Goal: Task Accomplishment & Management: Manage account settings

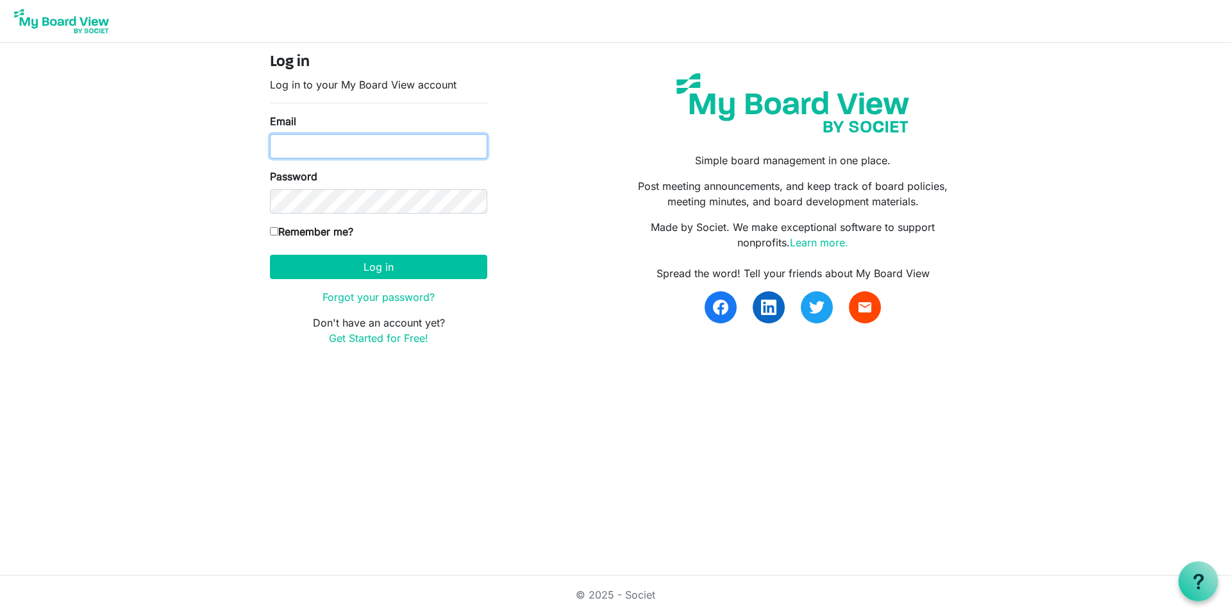
type input "jweitzman@alphasb.org"
click at [276, 230] on input "Remember me?" at bounding box center [274, 231] width 8 height 8
checkbox input "true"
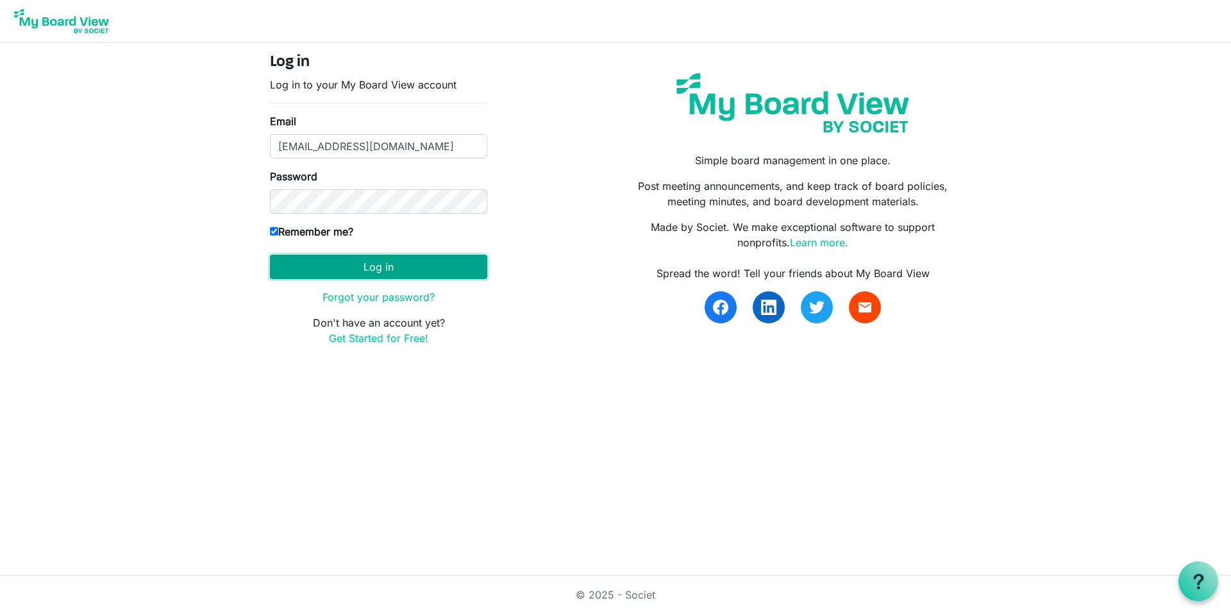
click at [359, 267] on button "Log in" at bounding box center [378, 267] width 217 height 24
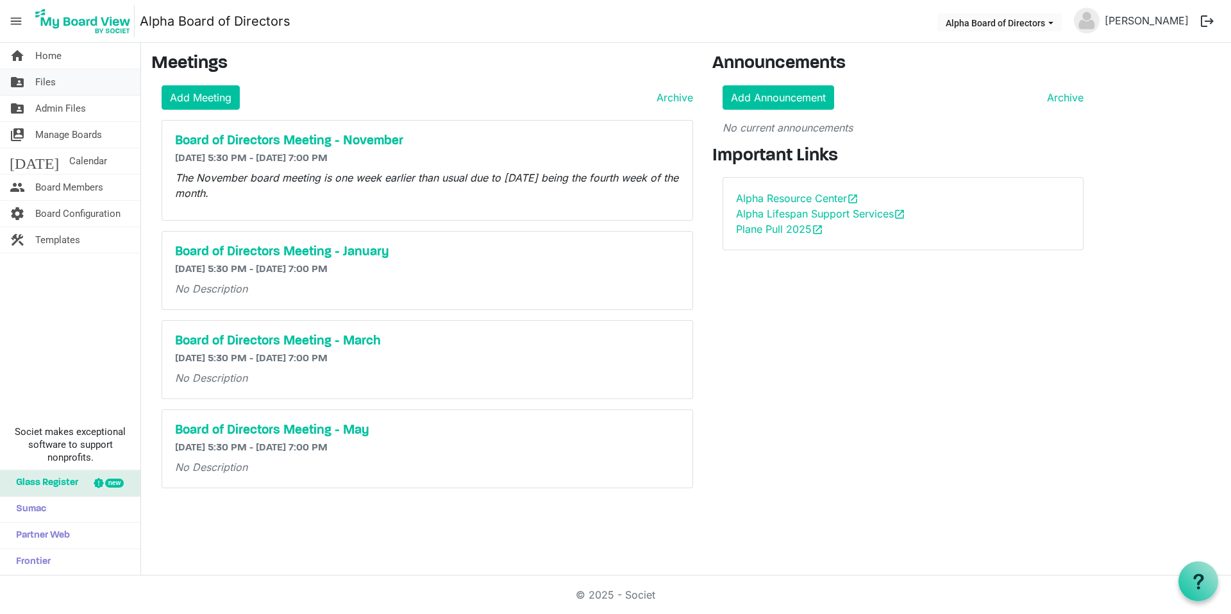
click at [53, 78] on span "Files" at bounding box center [45, 82] width 21 height 26
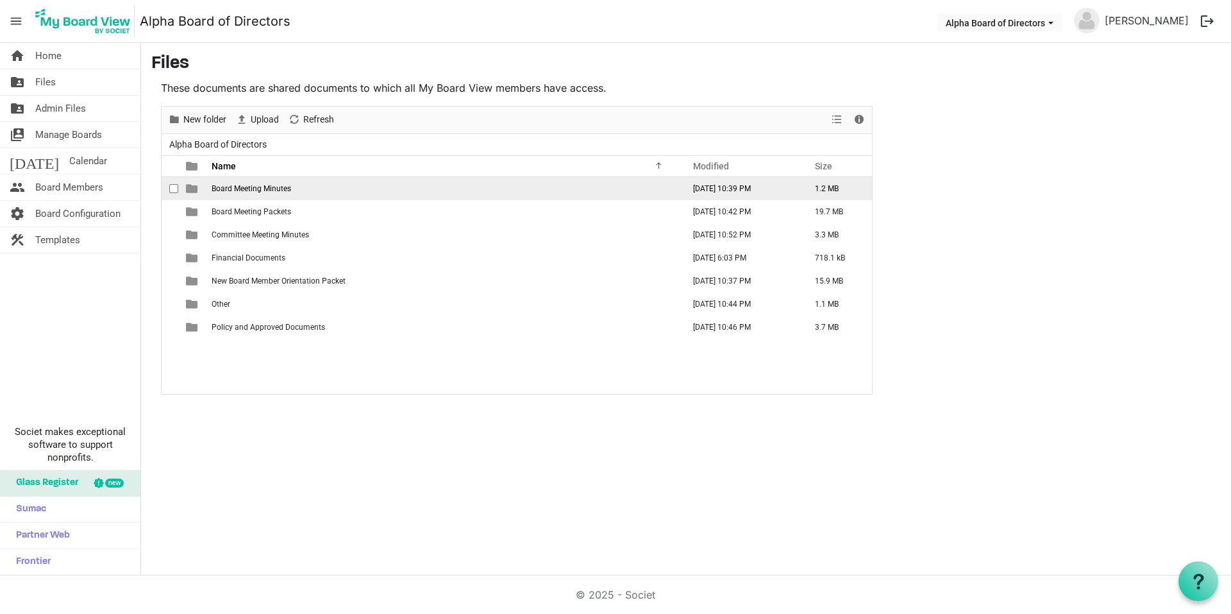
click at [236, 188] on span "Board Meeting Minutes" at bounding box center [252, 188] width 80 height 9
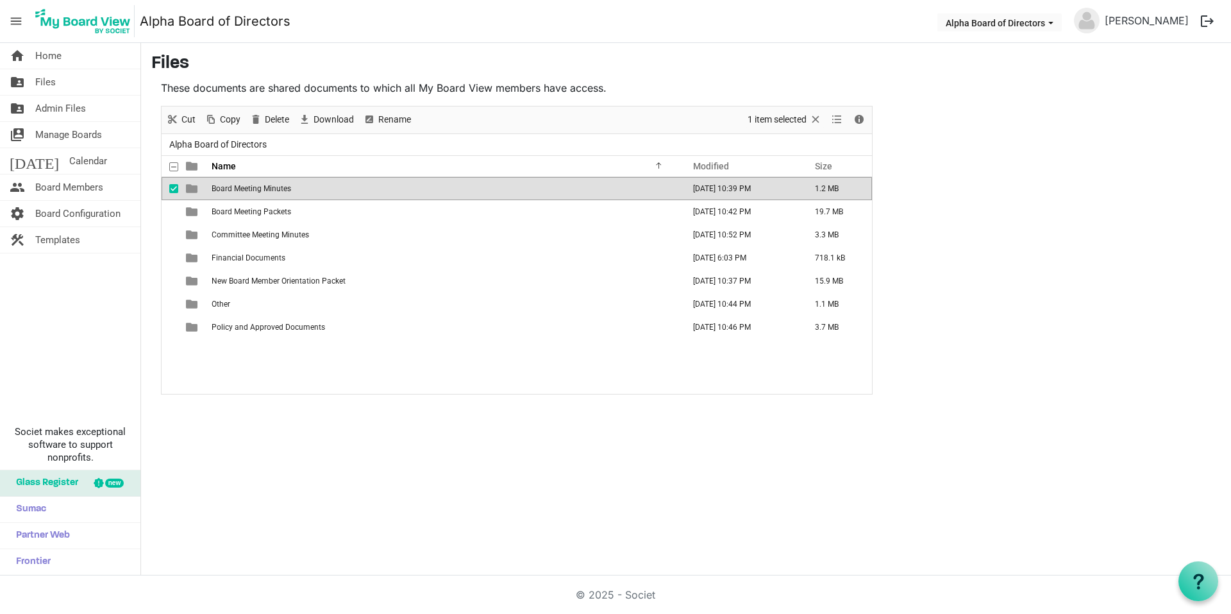
click at [236, 188] on span "Board Meeting Minutes" at bounding box center [252, 188] width 80 height 9
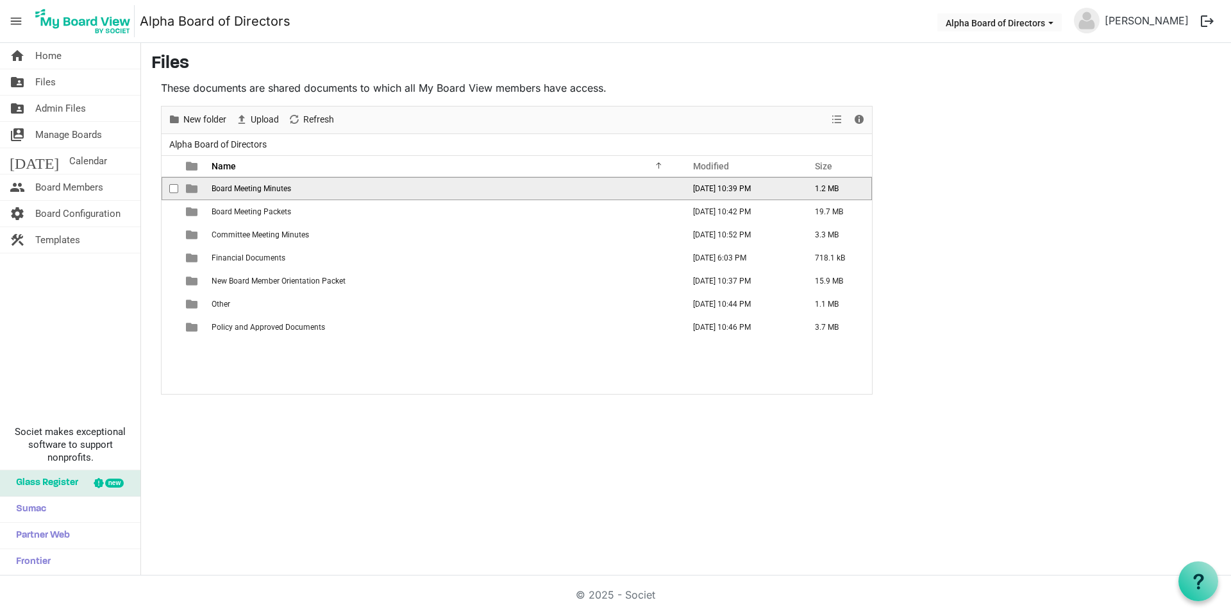
click at [236, 188] on span "Board Meeting Minutes" at bounding box center [252, 188] width 80 height 9
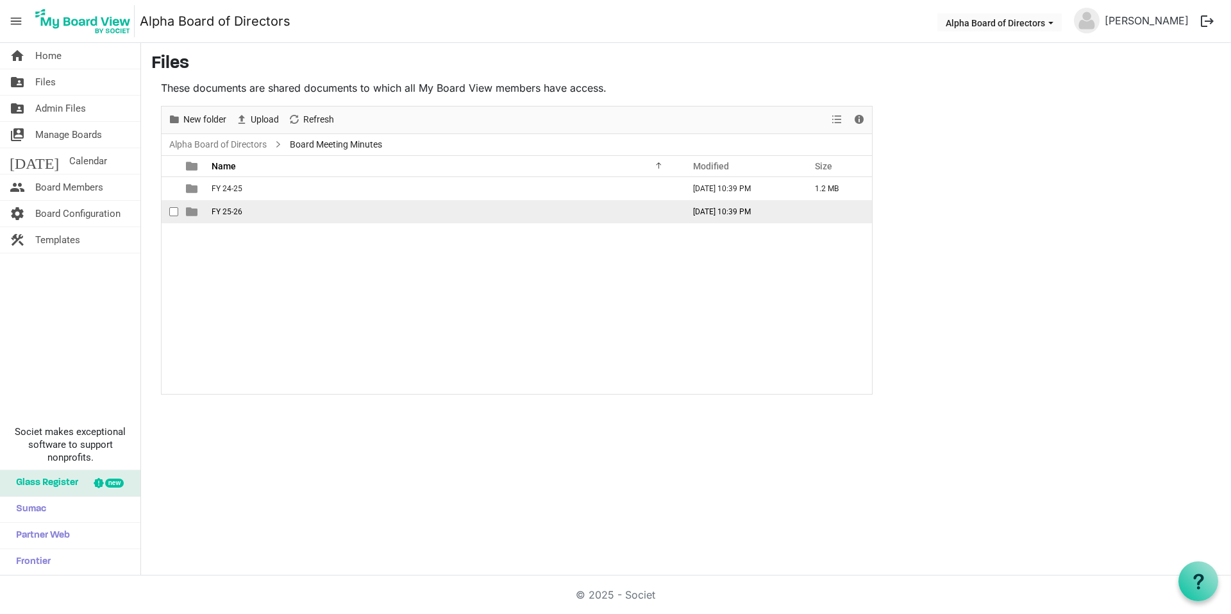
click at [230, 212] on span "FY 25-26" at bounding box center [227, 211] width 31 height 9
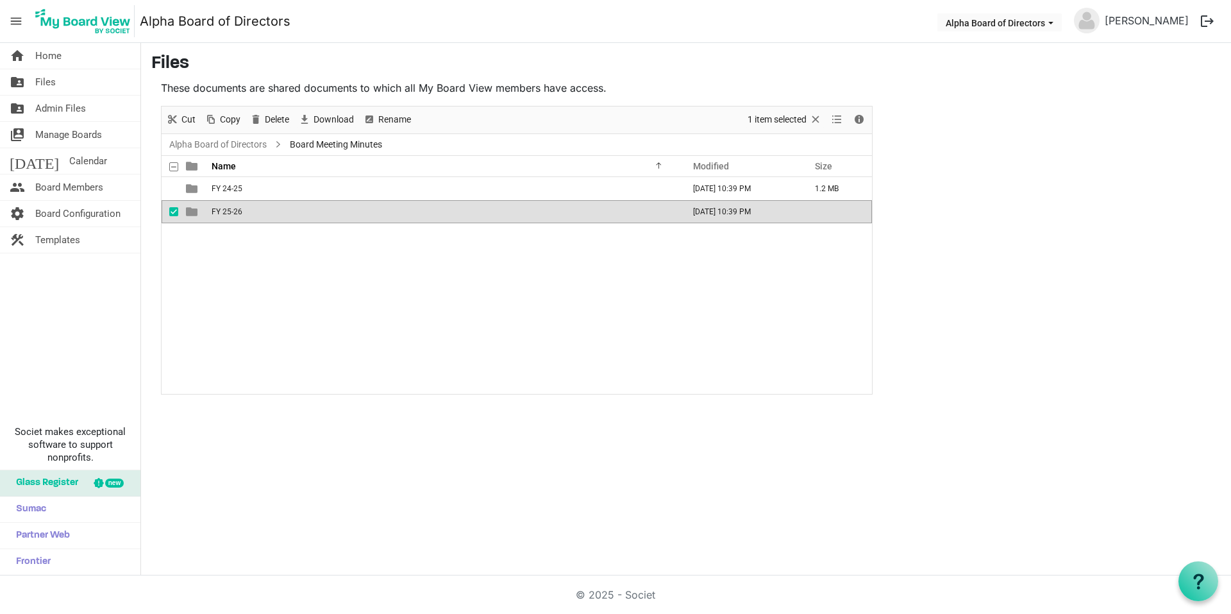
click at [230, 212] on span "FY 25-26" at bounding box center [227, 211] width 31 height 9
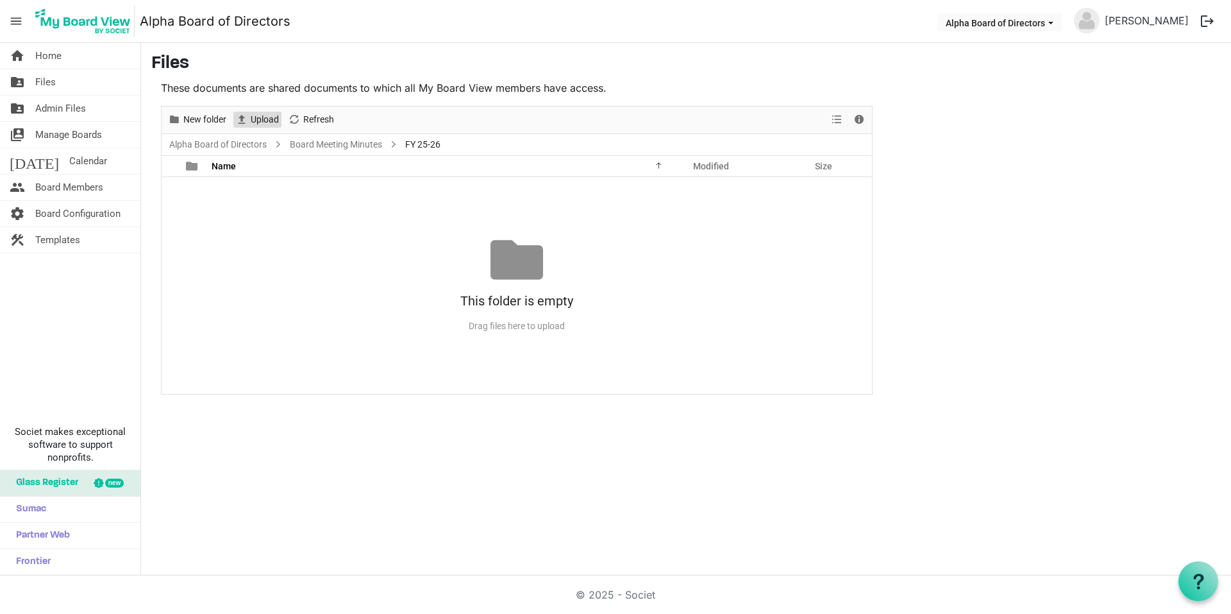
click at [264, 122] on span "Upload" at bounding box center [264, 120] width 31 height 16
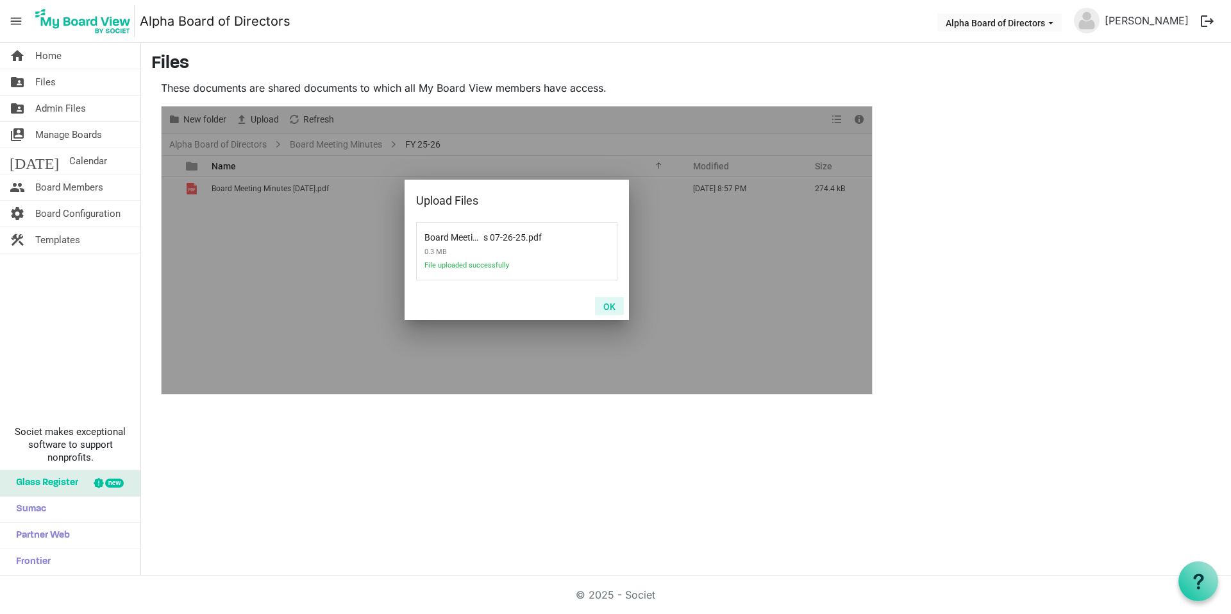
click at [607, 305] on button "OK" at bounding box center [609, 306] width 29 height 18
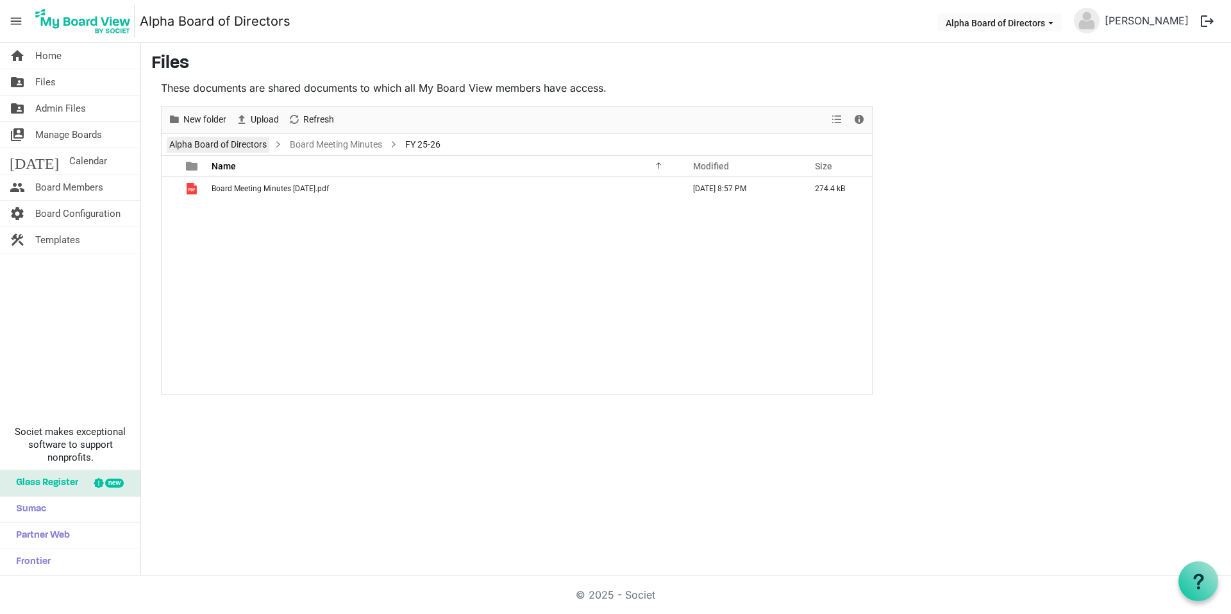
click at [244, 145] on link "Alpha Board of Directors" at bounding box center [218, 145] width 103 height 16
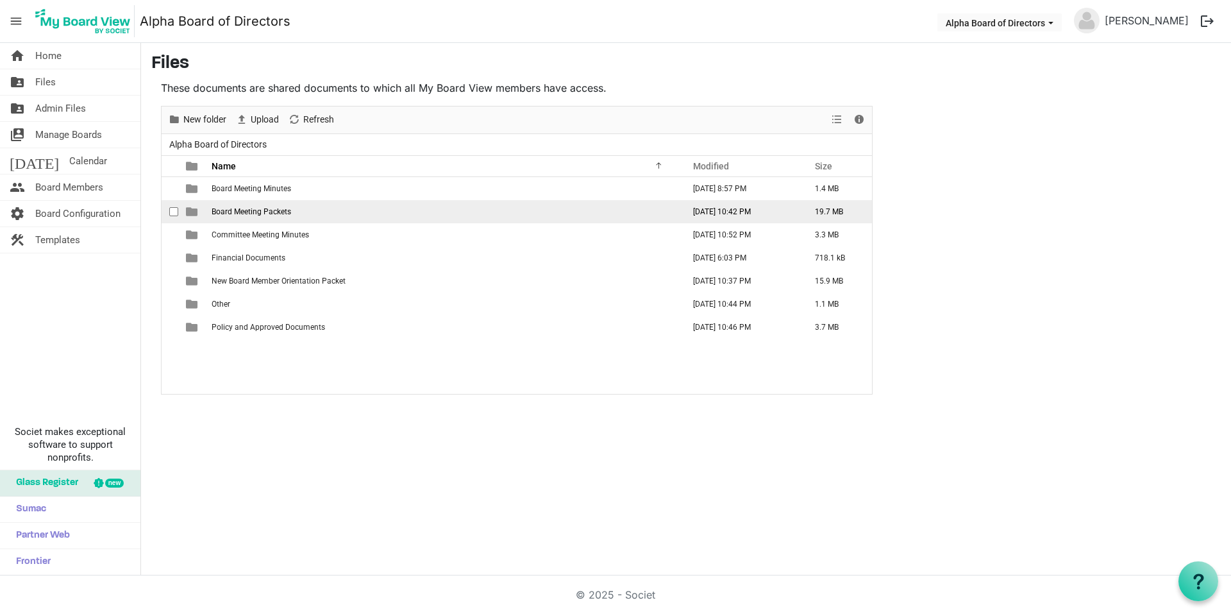
click at [228, 211] on span "Board Meeting Packets" at bounding box center [252, 211] width 80 height 9
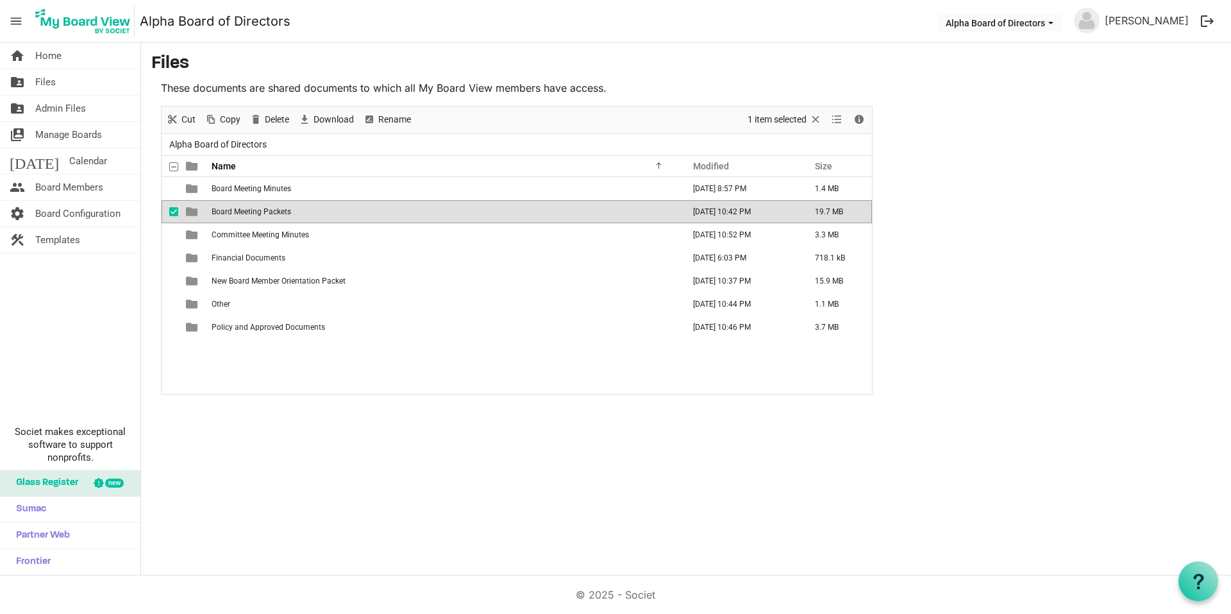
click at [228, 211] on span "Board Meeting Packets" at bounding box center [252, 211] width 80 height 9
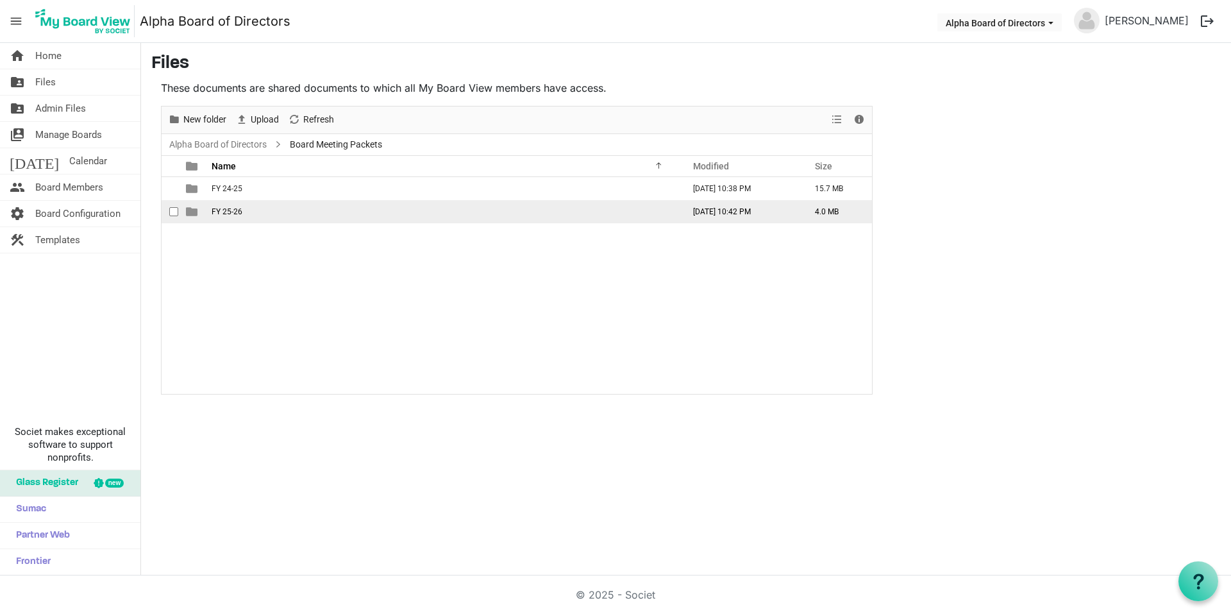
click at [228, 211] on span "FY 25-26" at bounding box center [227, 211] width 31 height 9
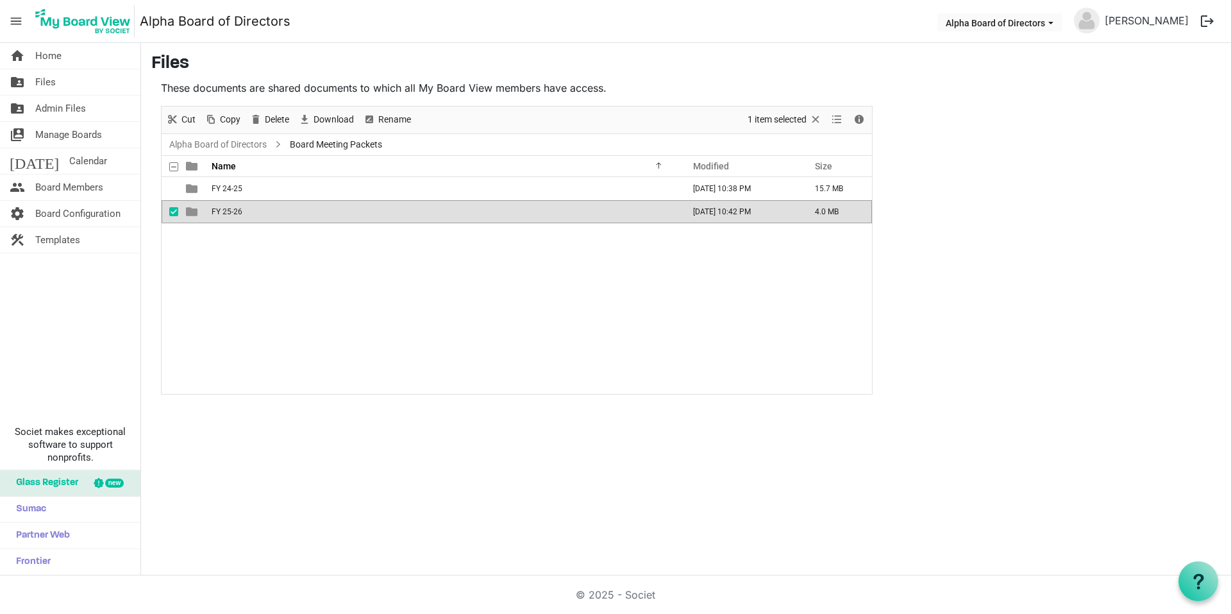
click at [228, 211] on span "FY 25-26" at bounding box center [227, 211] width 31 height 9
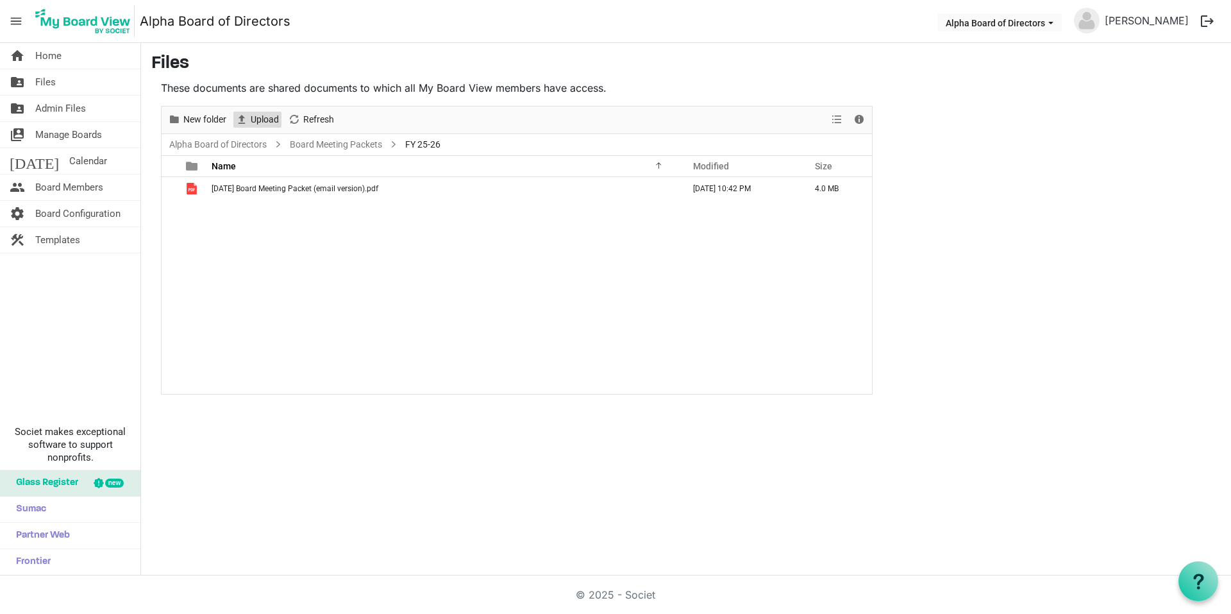
click at [262, 124] on span "Upload" at bounding box center [264, 120] width 31 height 16
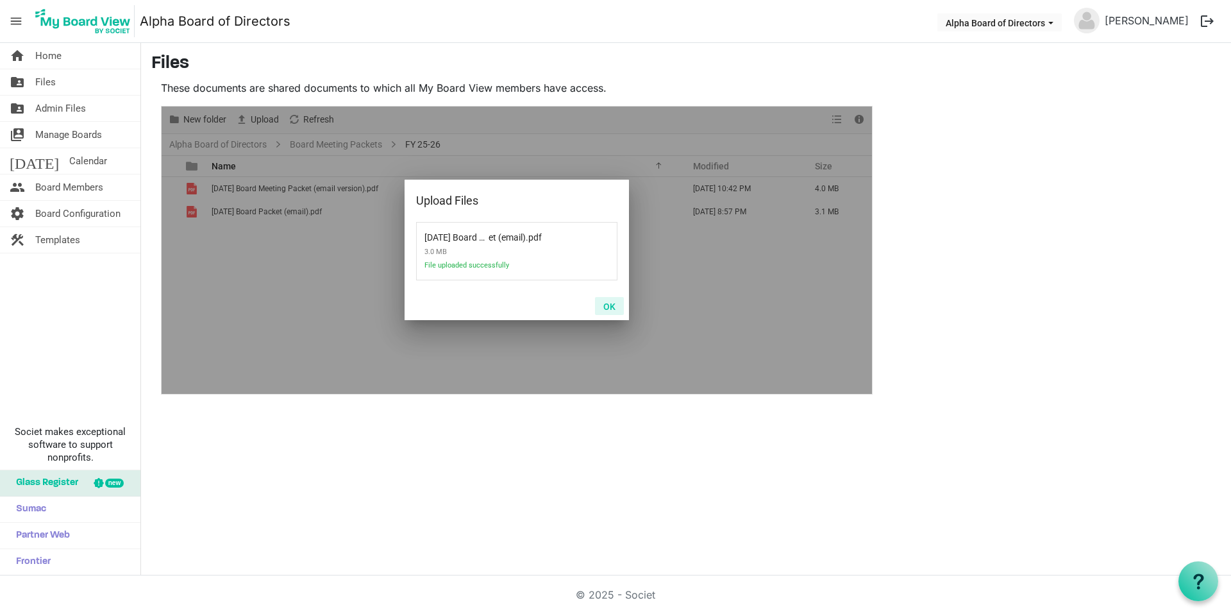
click at [610, 306] on button "OK" at bounding box center [609, 306] width 29 height 18
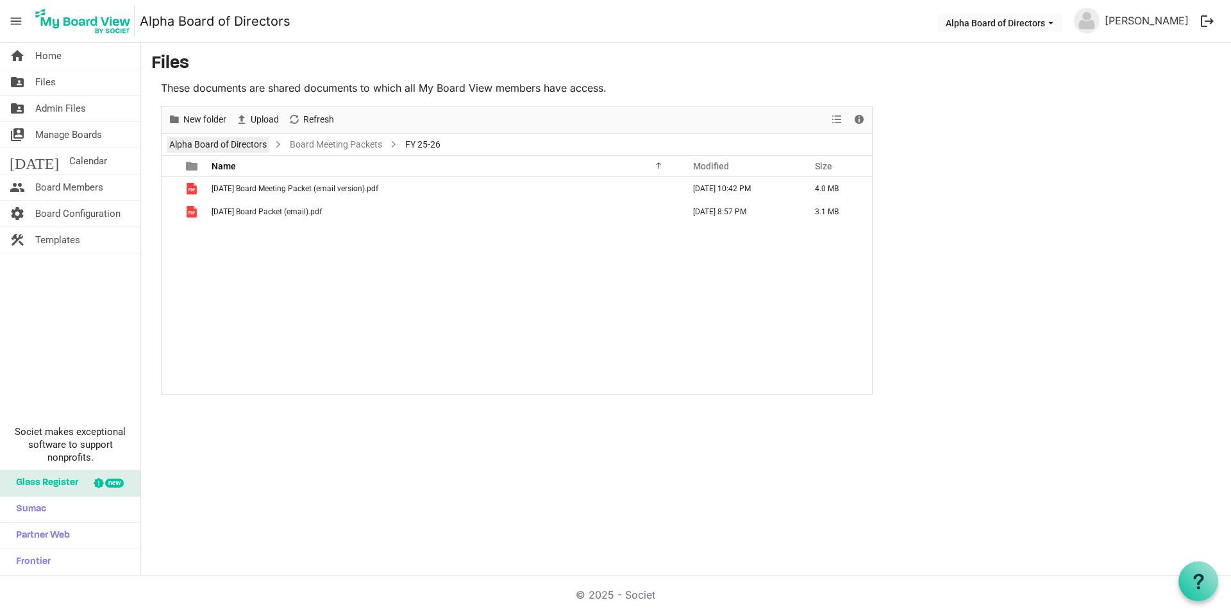
click at [232, 141] on link "Alpha Board of Directors" at bounding box center [218, 145] width 103 height 16
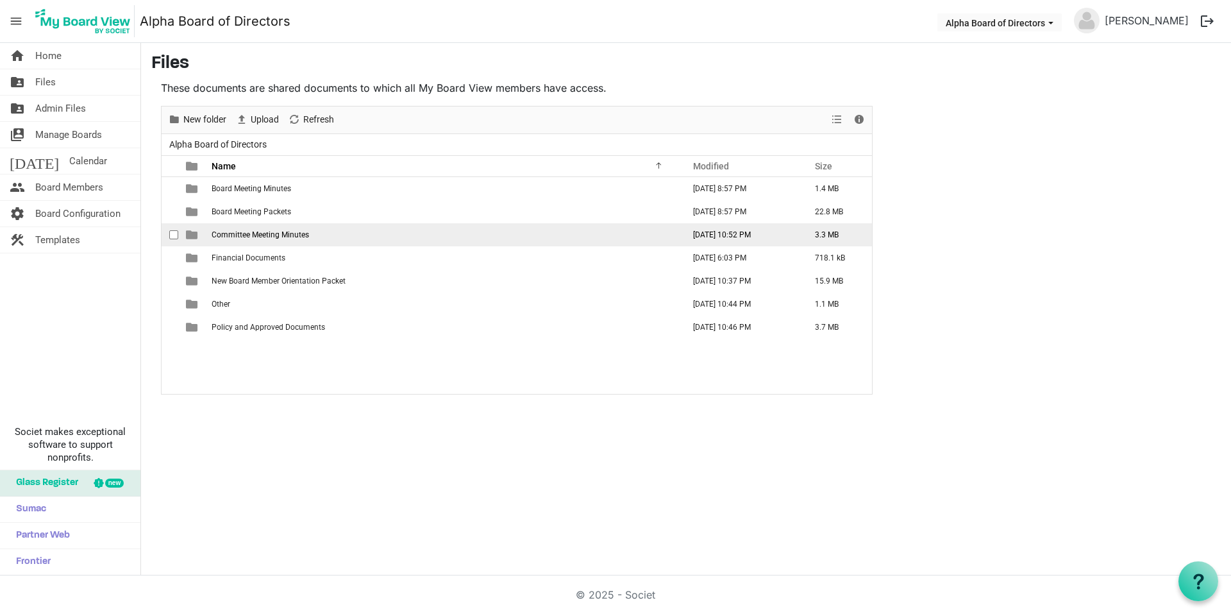
click at [252, 233] on span "Committee Meeting Minutes" at bounding box center [260, 234] width 97 height 9
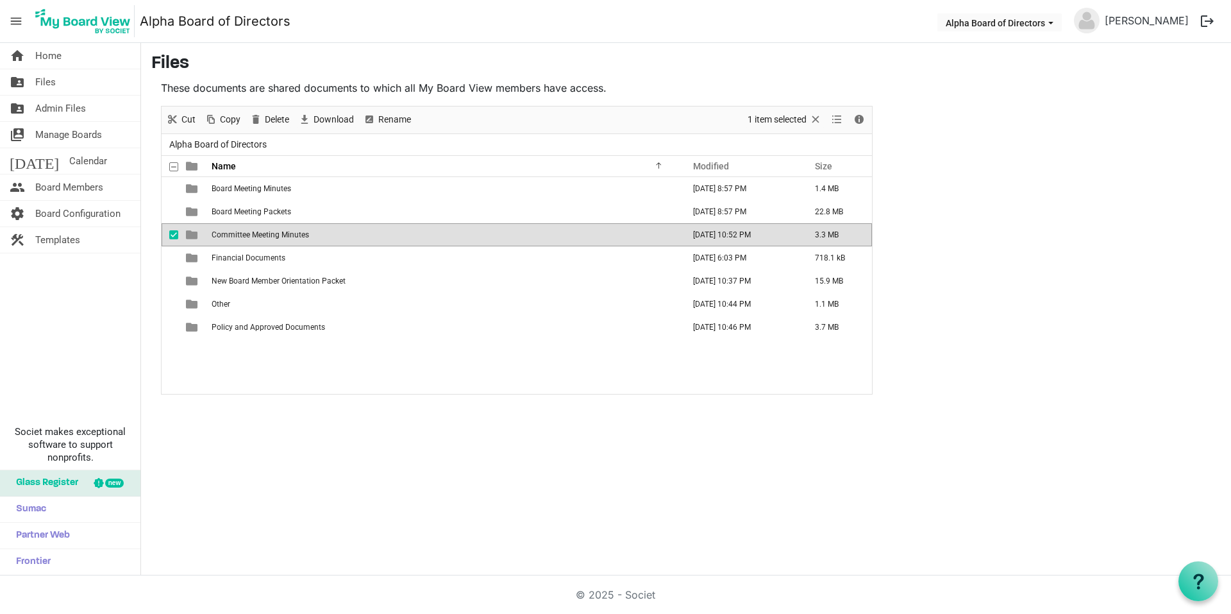
click at [252, 233] on span "Committee Meeting Minutes" at bounding box center [260, 234] width 97 height 9
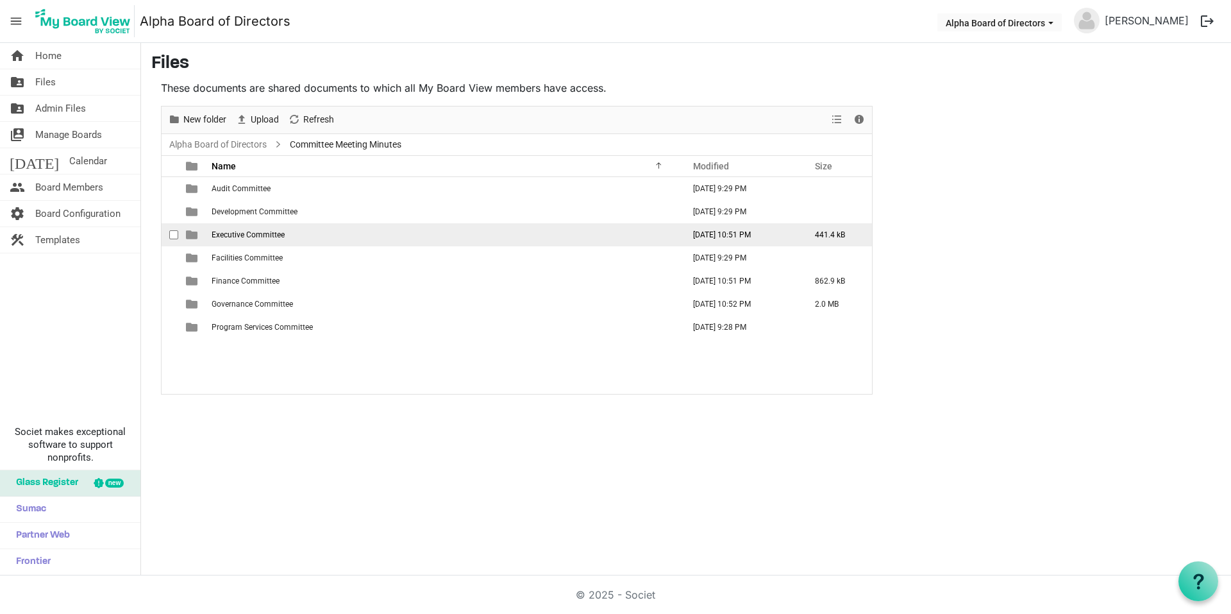
click at [272, 235] on span "Executive Committee" at bounding box center [248, 234] width 73 height 9
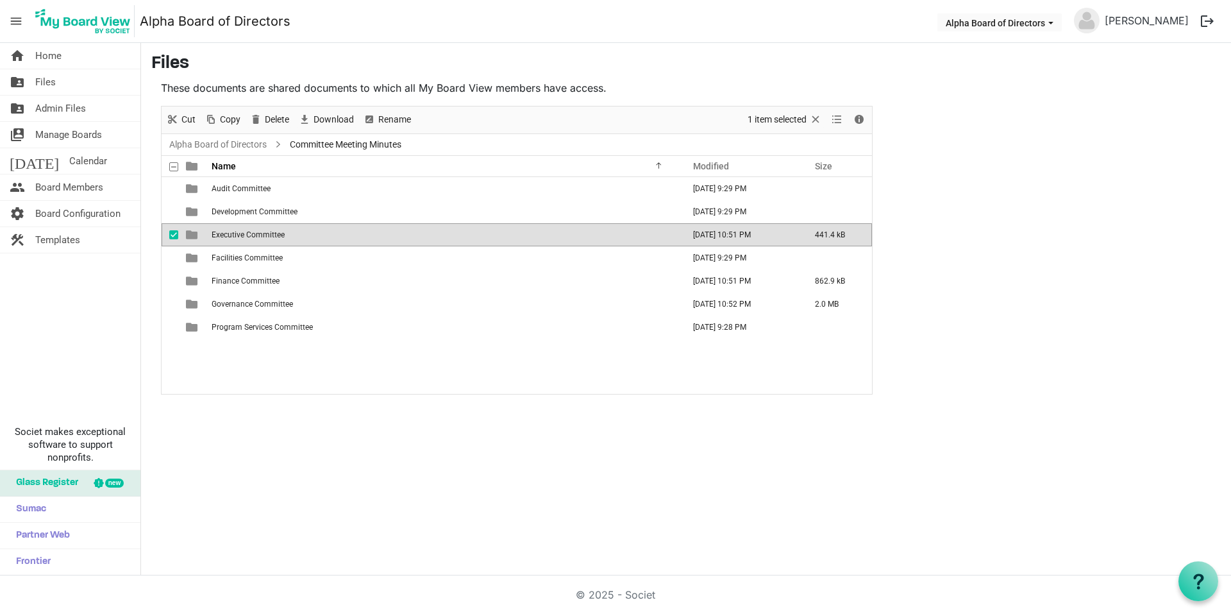
click at [272, 235] on span "Executive Committee" at bounding box center [248, 234] width 73 height 9
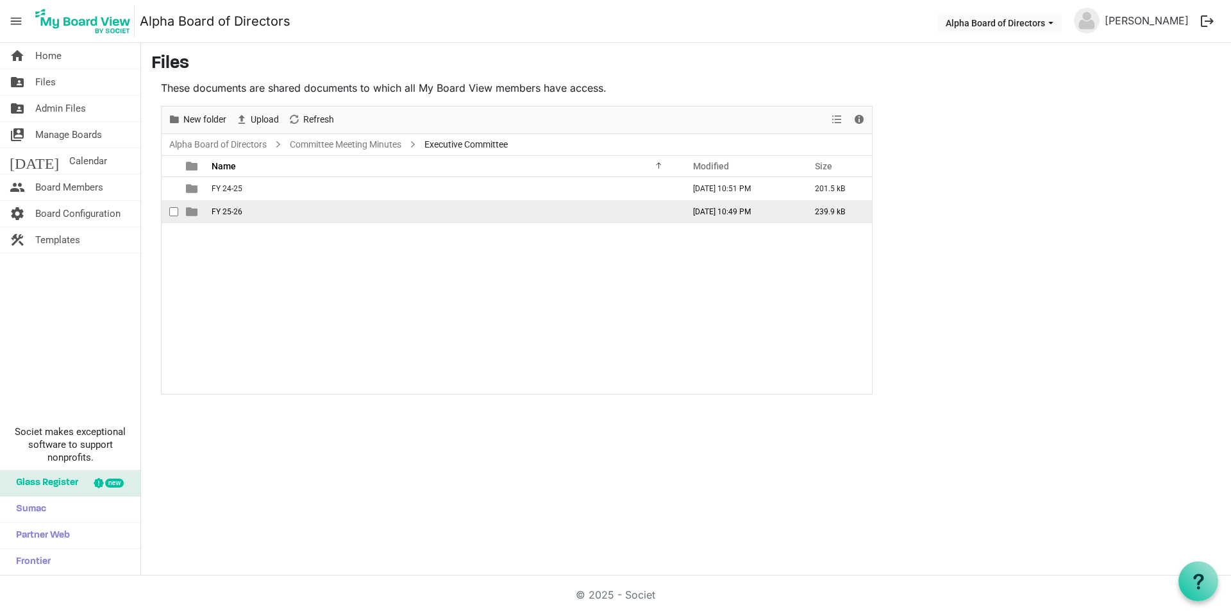
click at [238, 214] on span "FY 25-26" at bounding box center [227, 211] width 31 height 9
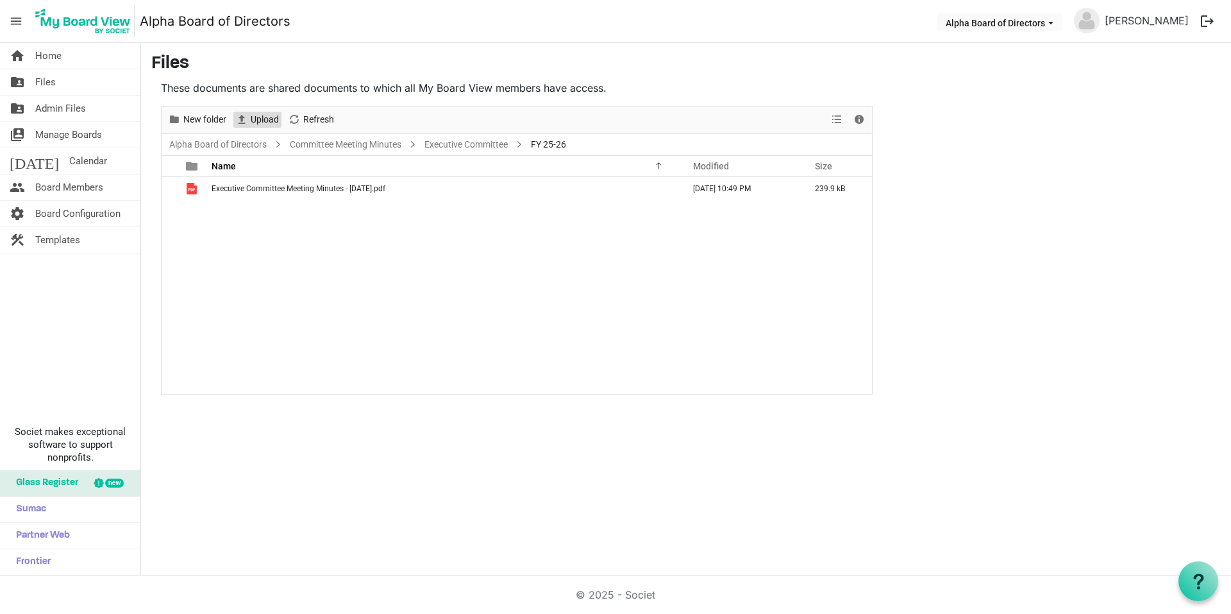
click at [248, 115] on span "Upload" at bounding box center [241, 120] width 15 height 16
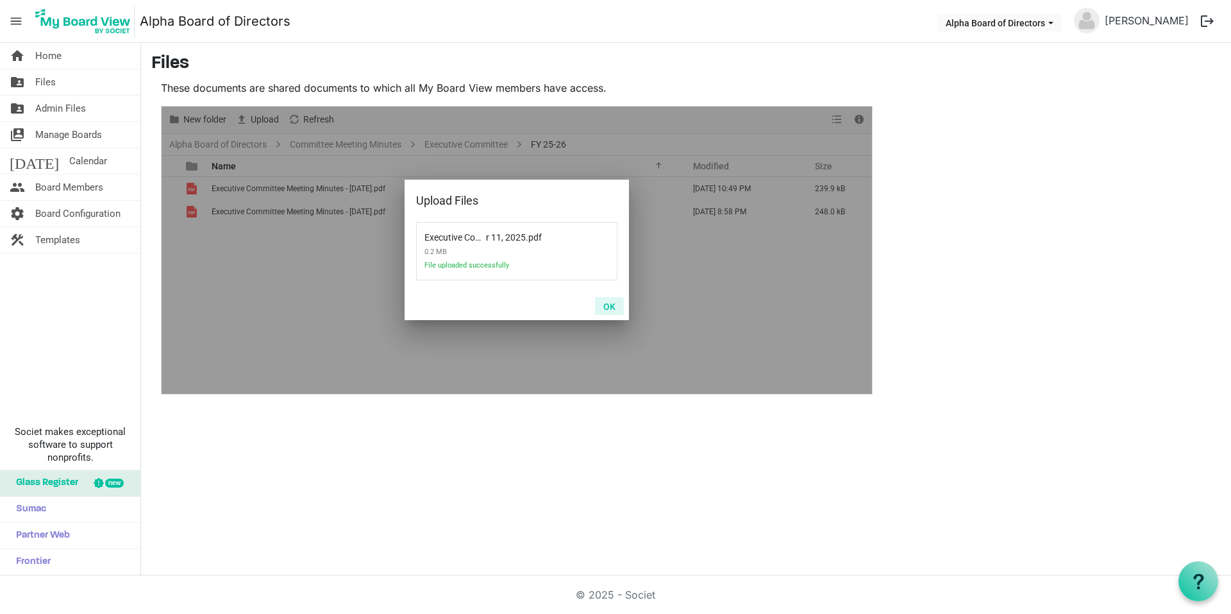
click at [611, 308] on button "OK" at bounding box center [609, 306] width 29 height 18
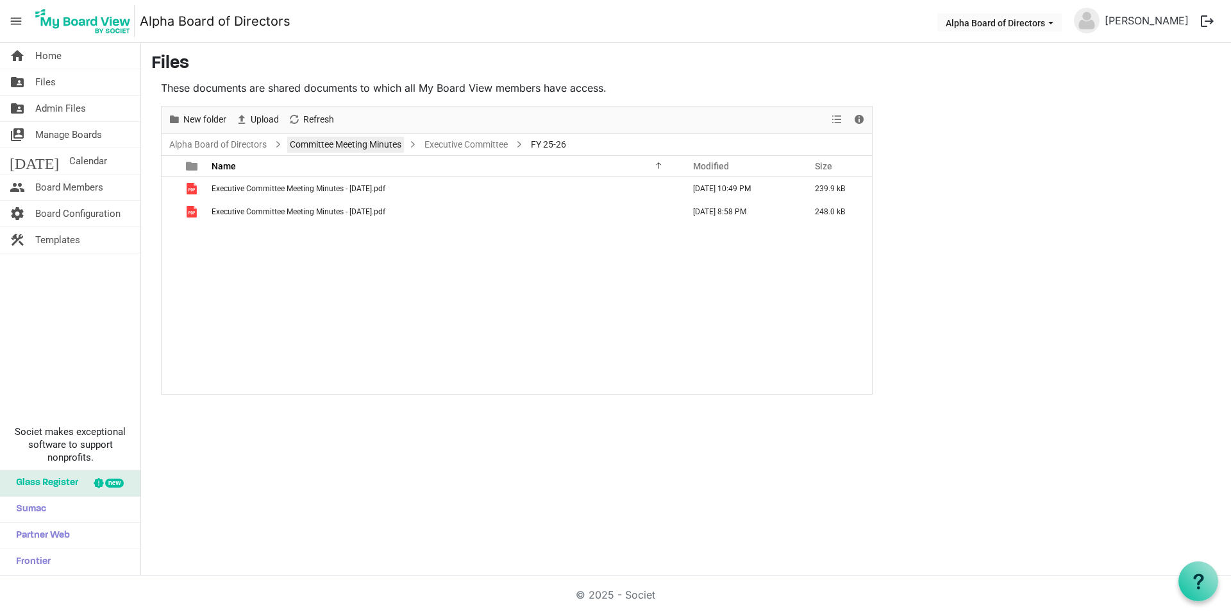
click at [330, 147] on link "Committee Meeting Minutes" at bounding box center [345, 145] width 117 height 16
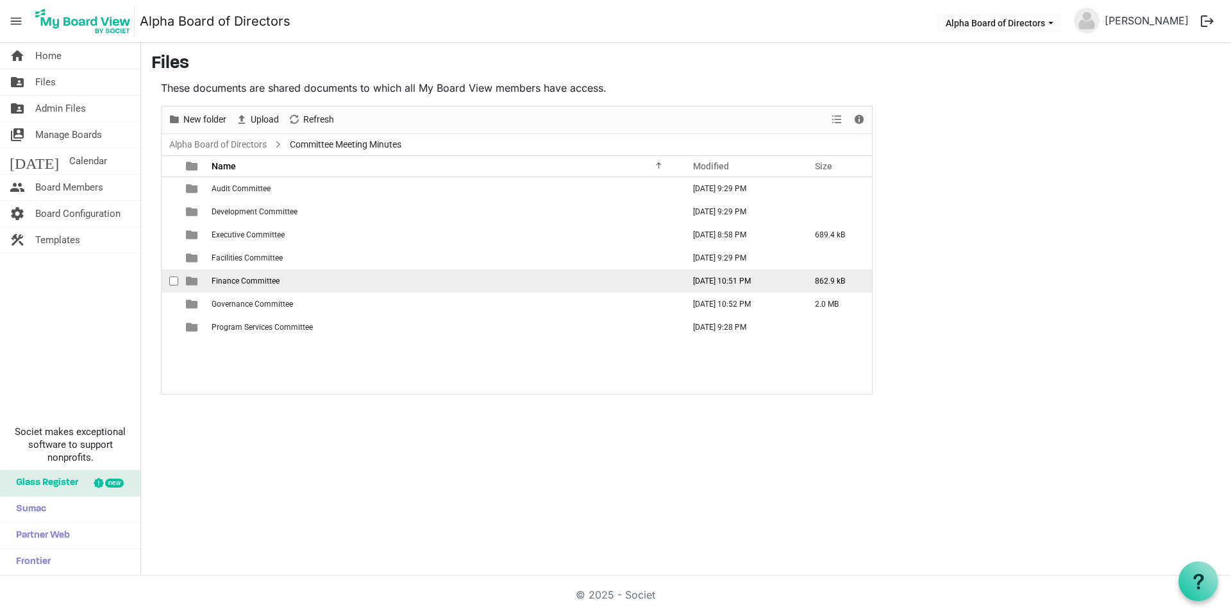
click at [228, 281] on span "Finance Committee" at bounding box center [246, 280] width 68 height 9
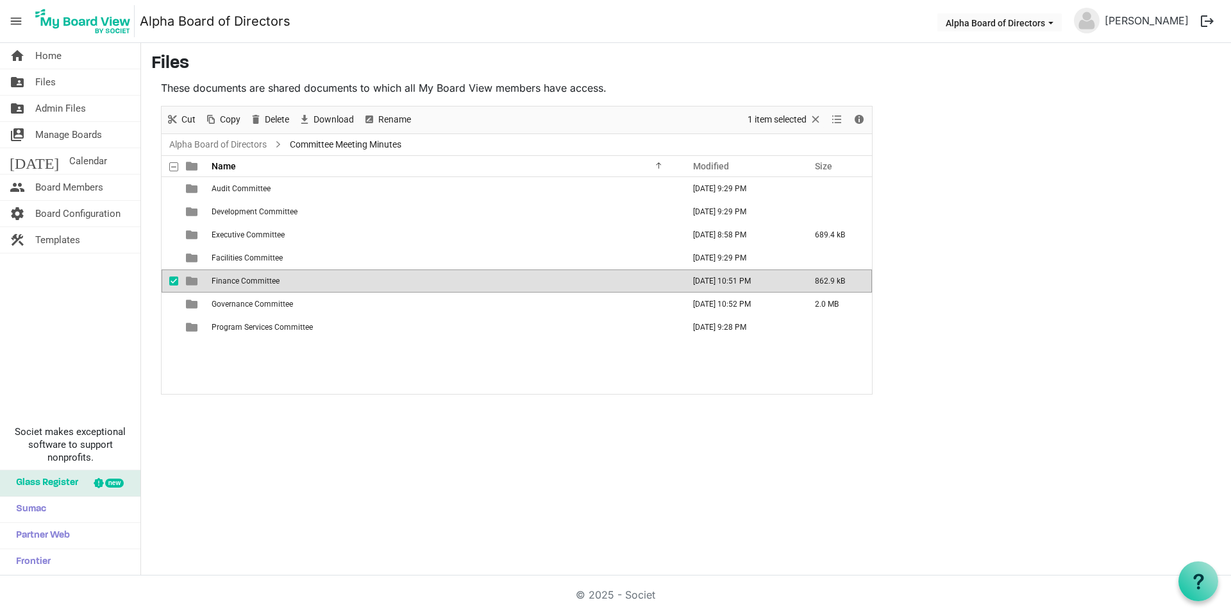
click at [229, 281] on span "Finance Committee" at bounding box center [246, 280] width 68 height 9
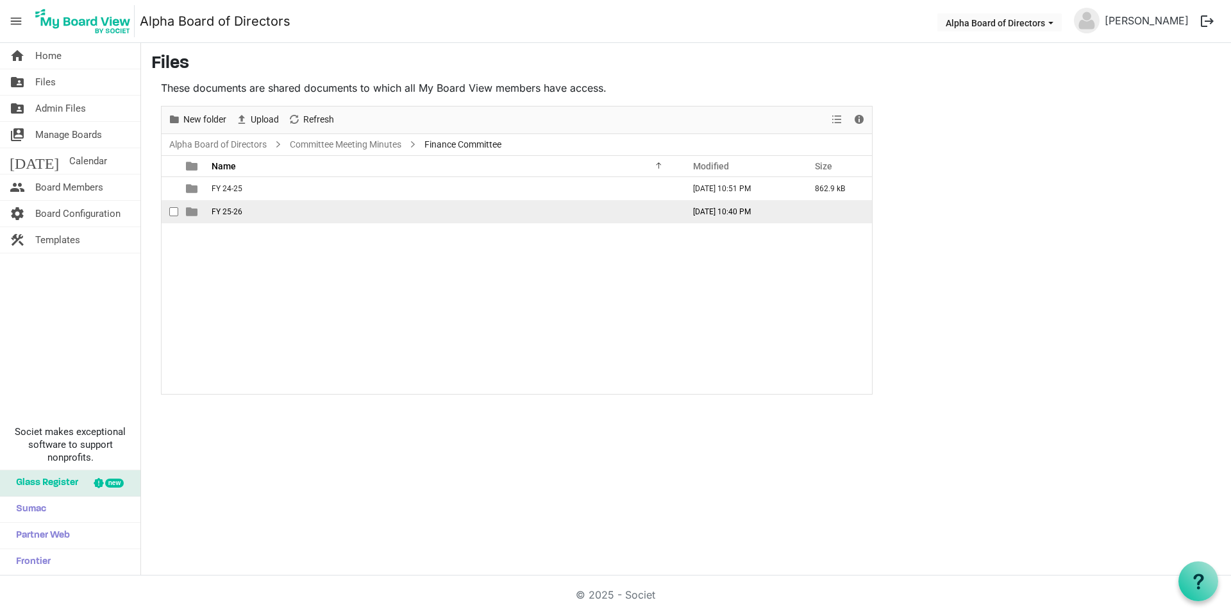
click at [226, 214] on span "FY 25-26" at bounding box center [227, 211] width 31 height 9
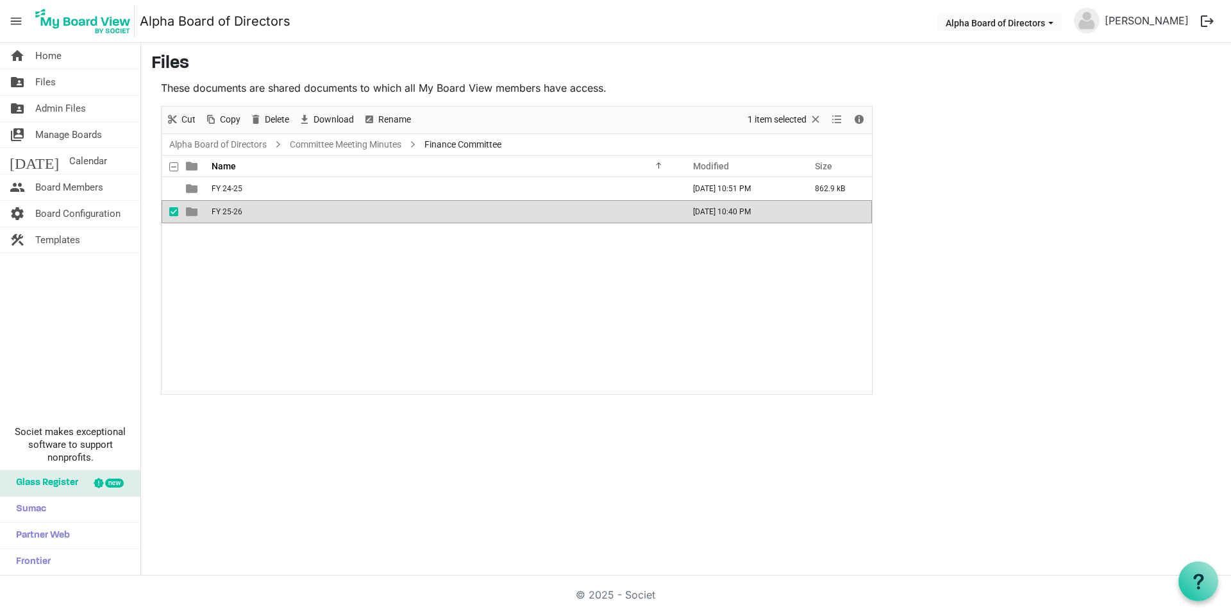
click at [226, 214] on span "FY 25-26" at bounding box center [227, 211] width 31 height 9
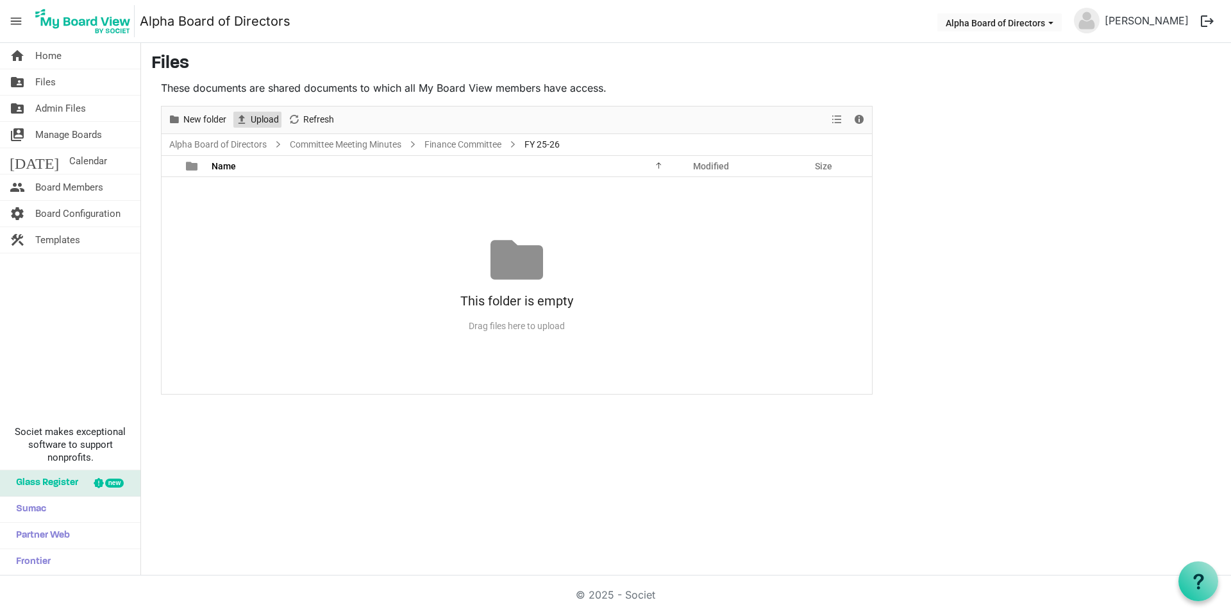
click at [258, 116] on span "Upload" at bounding box center [264, 120] width 31 height 16
click at [319, 142] on link "Committee Meeting Minutes" at bounding box center [345, 145] width 117 height 16
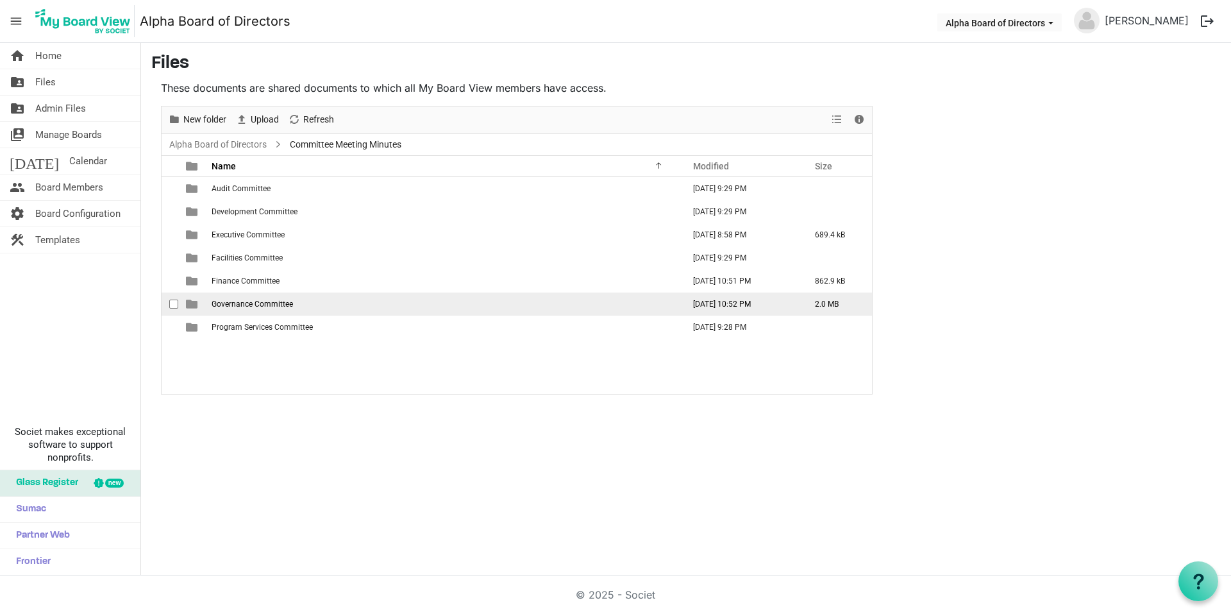
click at [247, 305] on span "Governance Committee" at bounding box center [252, 303] width 81 height 9
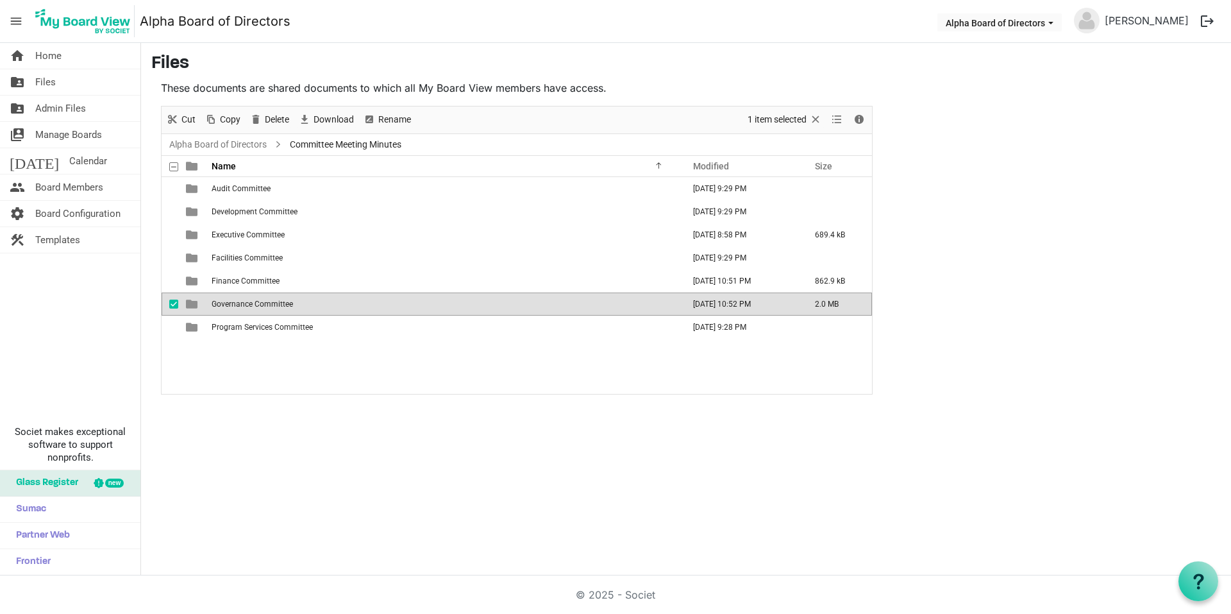
click at [247, 305] on span "Governance Committee" at bounding box center [252, 303] width 81 height 9
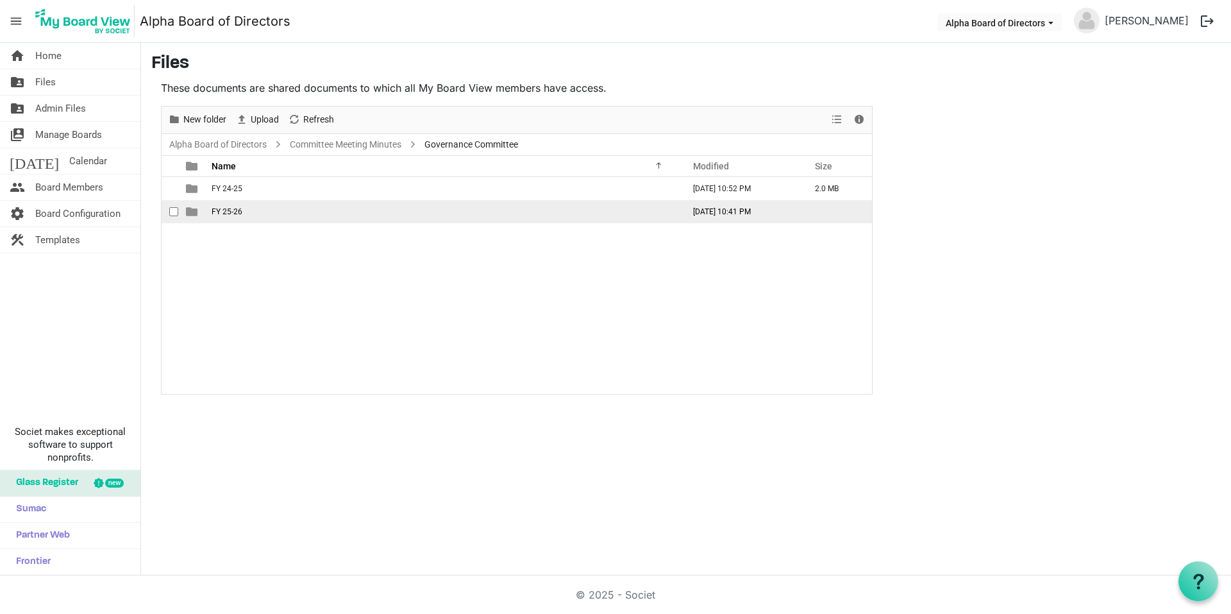
click at [237, 215] on span "FY 25-26" at bounding box center [227, 211] width 31 height 9
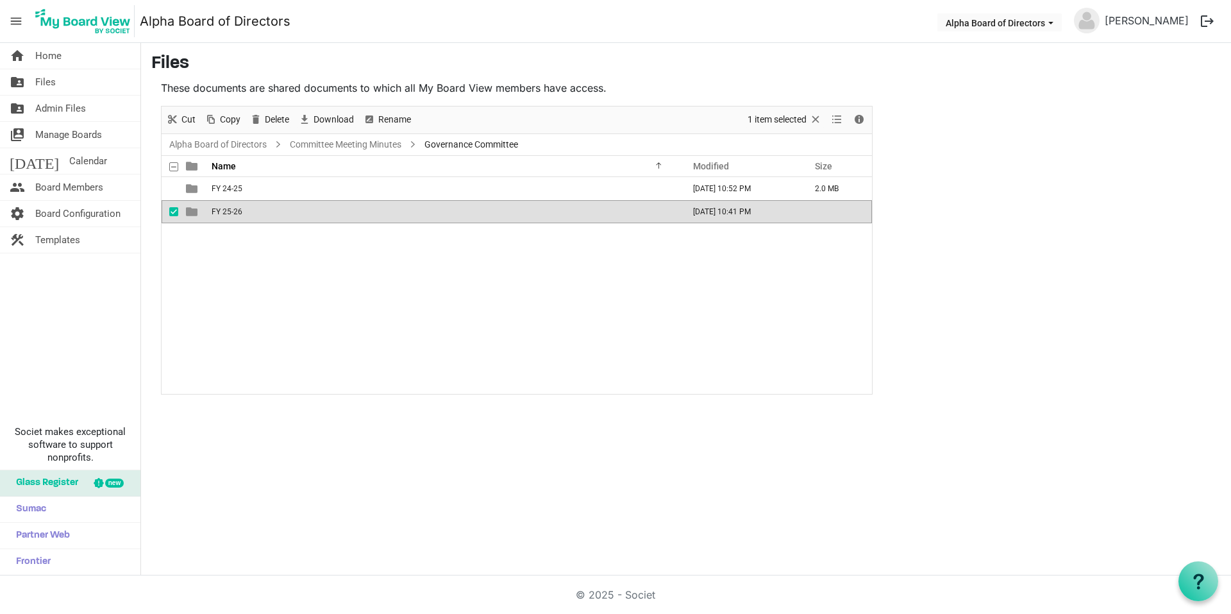
click at [237, 215] on span "FY 25-26" at bounding box center [227, 211] width 31 height 9
click at [0, 0] on span "Upload" at bounding box center [0, 0] width 0 height 0
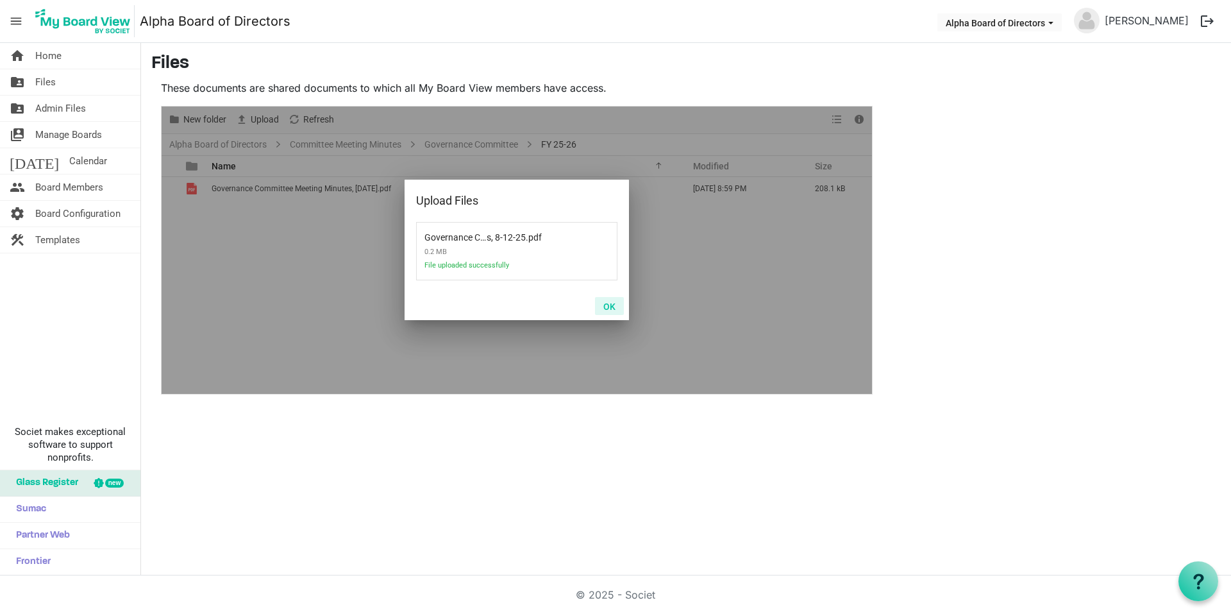
click at [607, 306] on button "OK" at bounding box center [609, 306] width 29 height 18
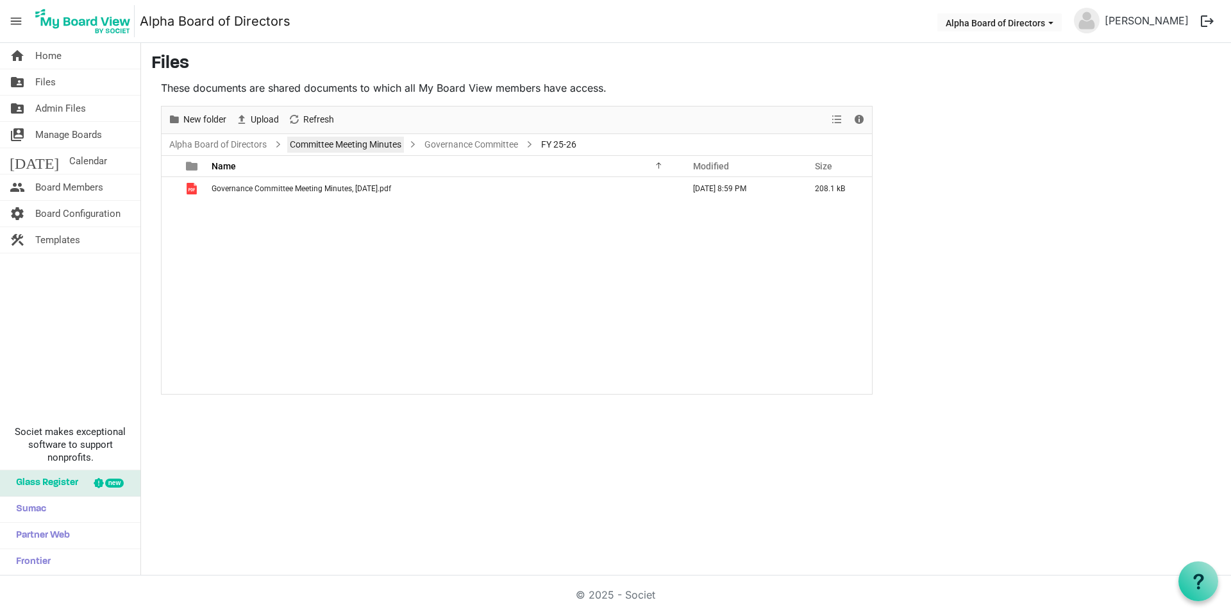
click at [373, 144] on link "Committee Meeting Minutes" at bounding box center [345, 145] width 117 height 16
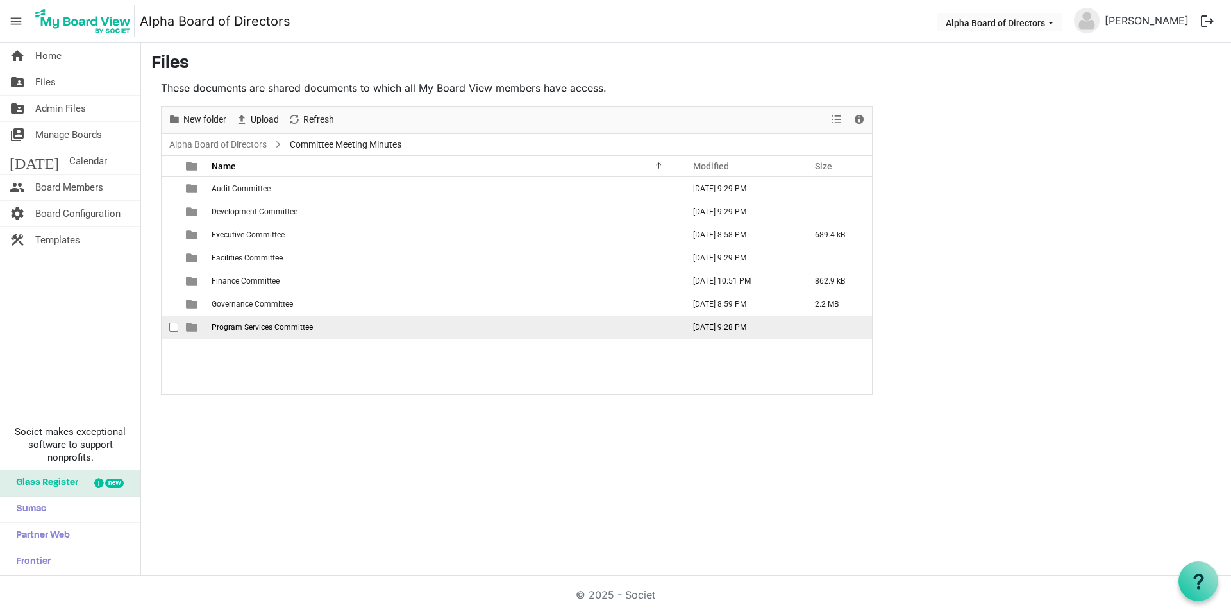
click at [273, 319] on td "Program Services Committee" at bounding box center [444, 326] width 472 height 23
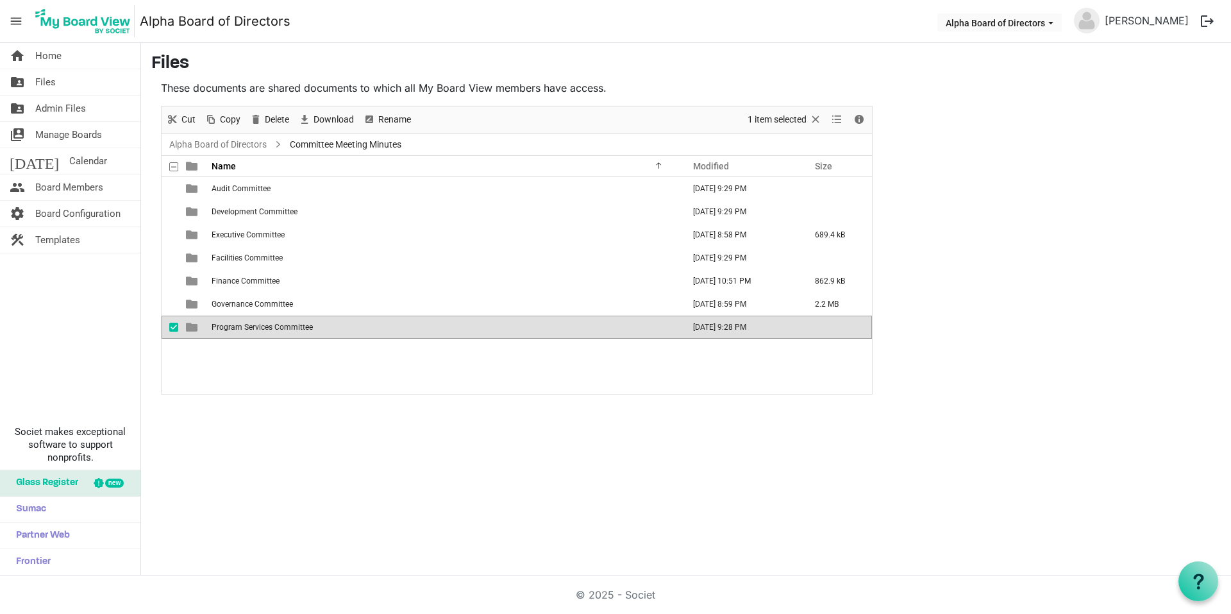
click at [273, 319] on td "Program Services Committee" at bounding box center [444, 326] width 472 height 23
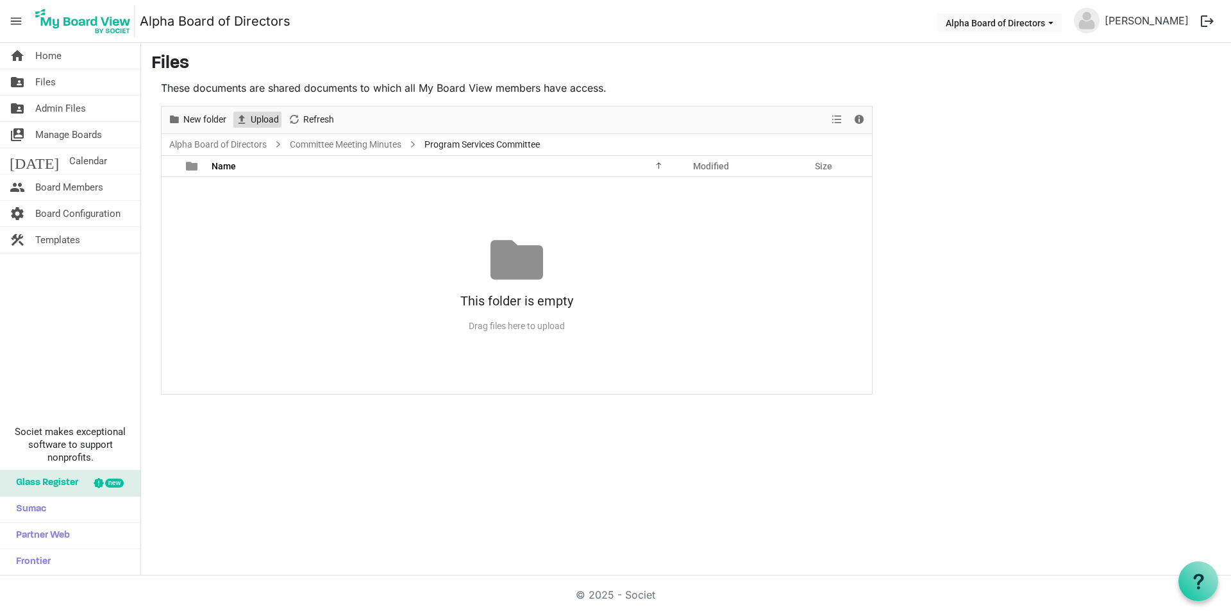
click at [255, 115] on span "Upload" at bounding box center [264, 120] width 31 height 16
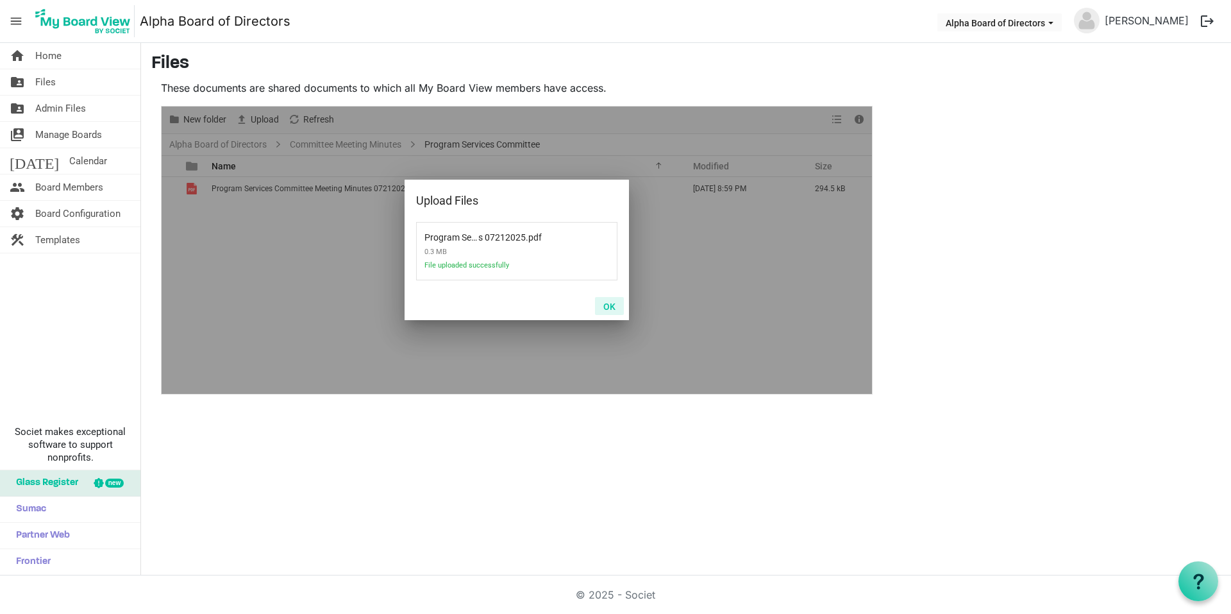
click at [610, 309] on button "OK" at bounding box center [609, 306] width 29 height 18
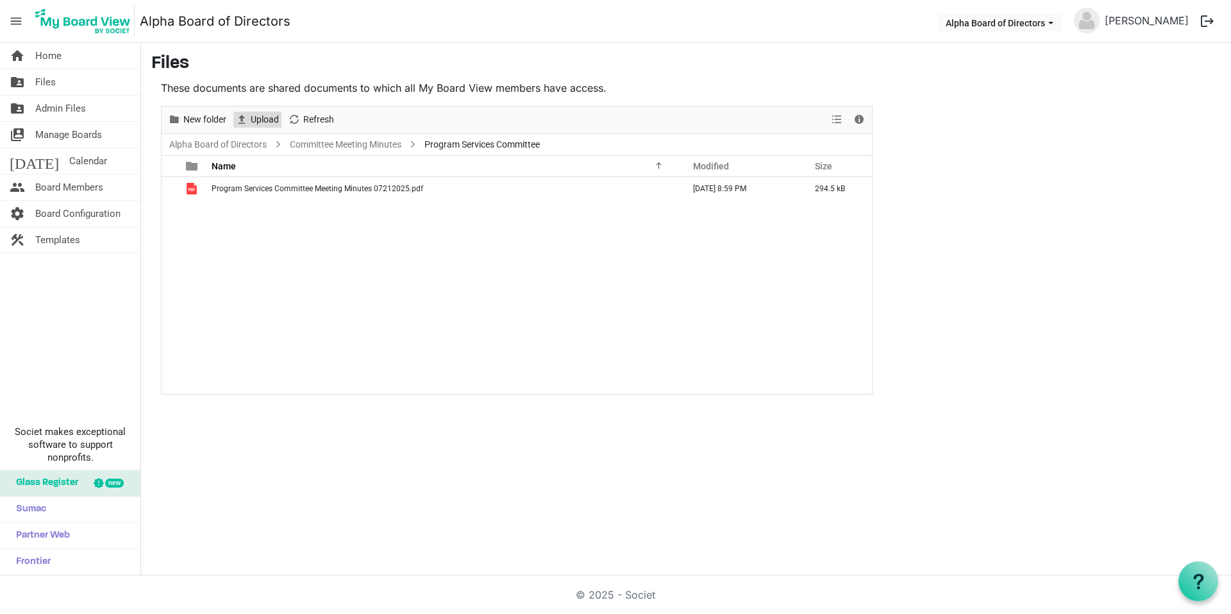
click at [256, 117] on span "Upload" at bounding box center [264, 120] width 31 height 16
click at [331, 148] on link "Committee Meeting Minutes" at bounding box center [345, 145] width 117 height 16
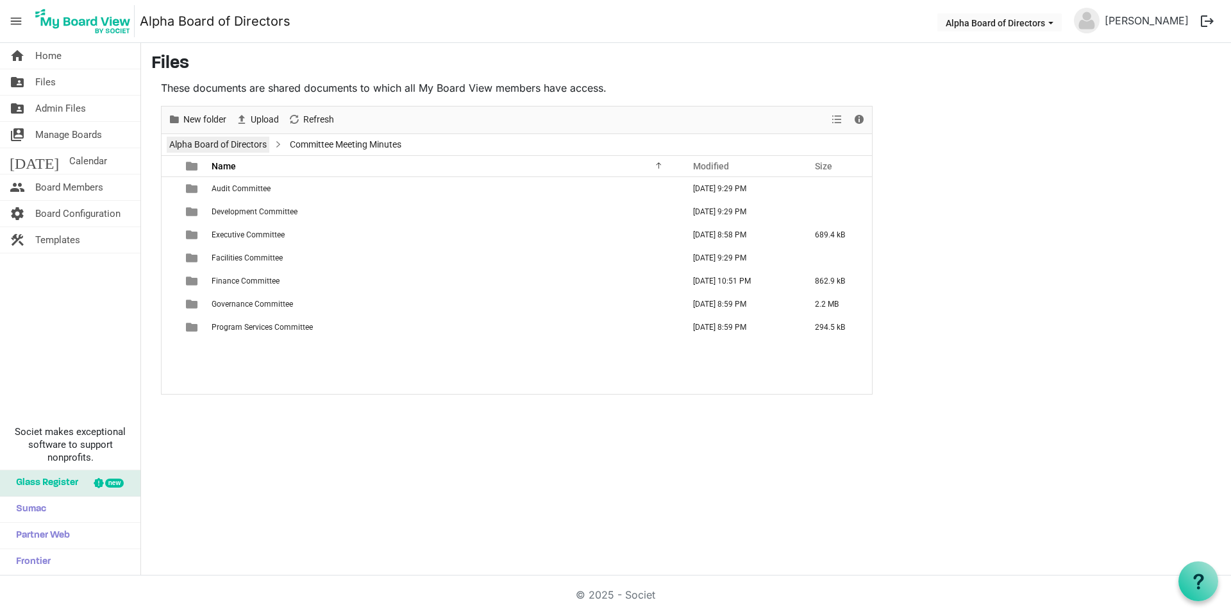
click at [224, 147] on link "Alpha Board of Directors" at bounding box center [218, 145] width 103 height 16
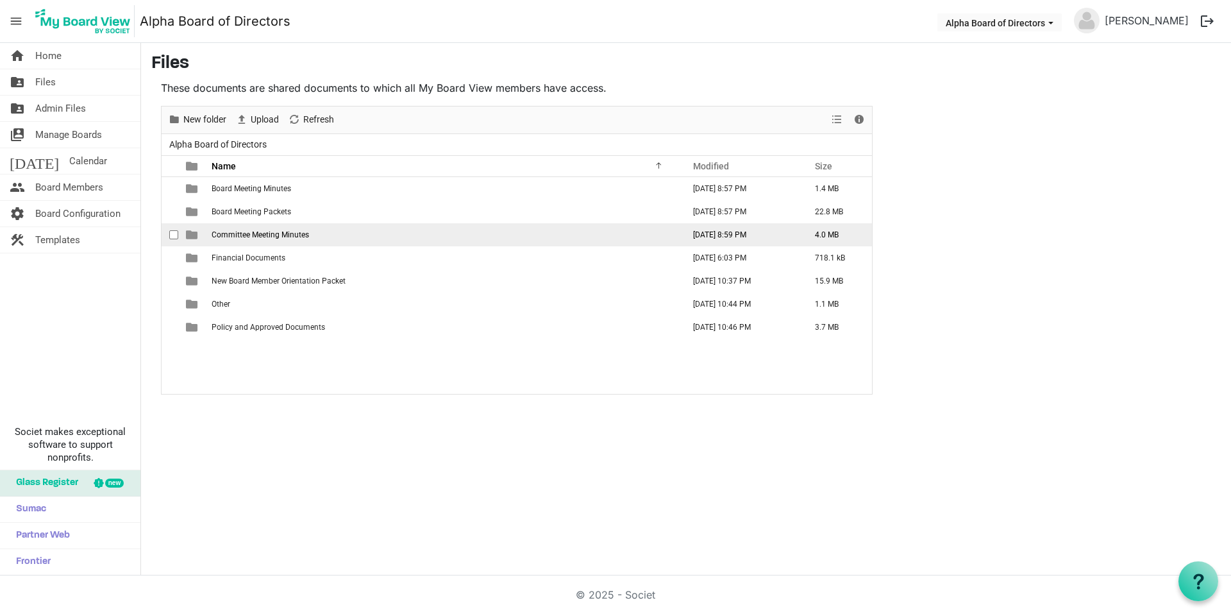
click at [244, 233] on span "Committee Meeting Minutes" at bounding box center [260, 234] width 97 height 9
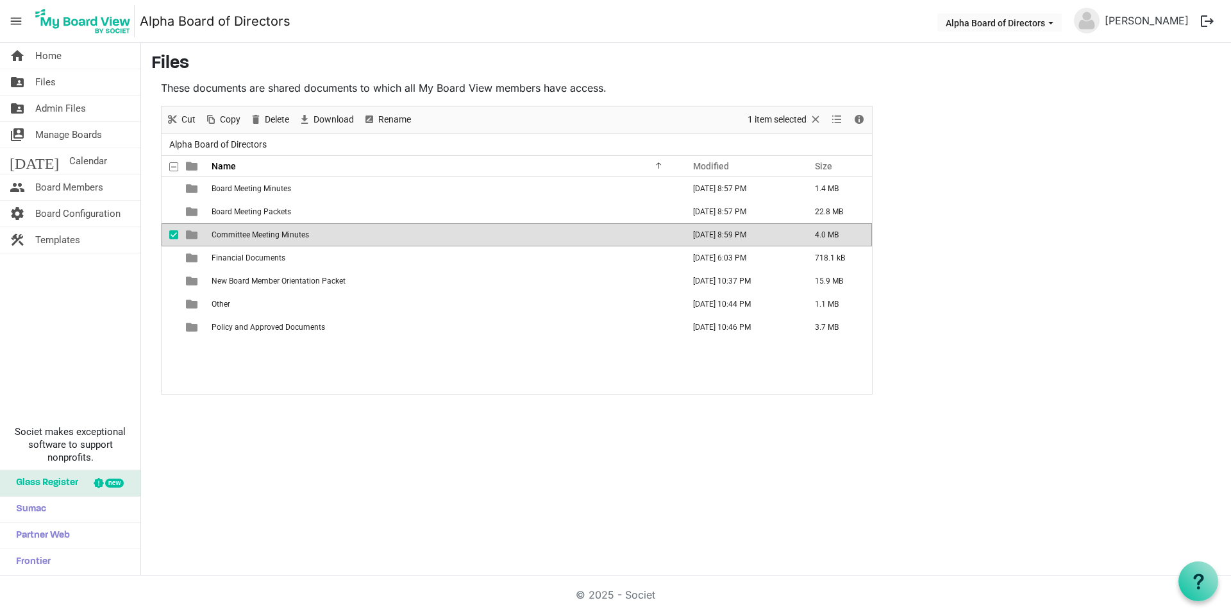
click at [244, 233] on span "Committee Meeting Minutes" at bounding box center [260, 234] width 97 height 9
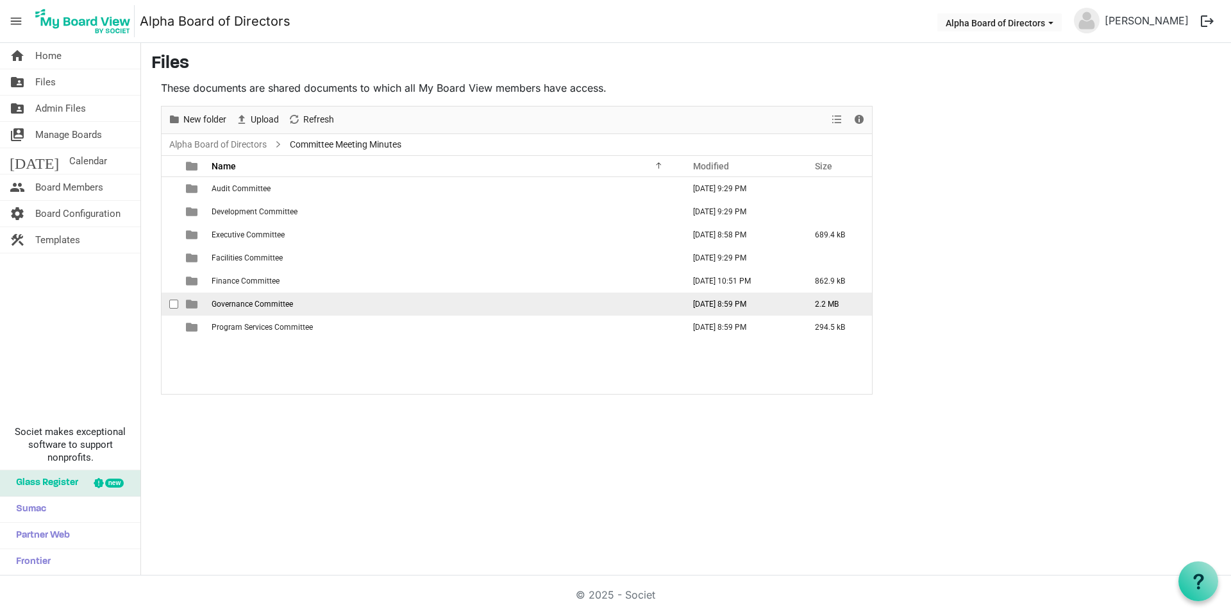
click at [231, 303] on span "Governance Committee" at bounding box center [252, 303] width 81 height 9
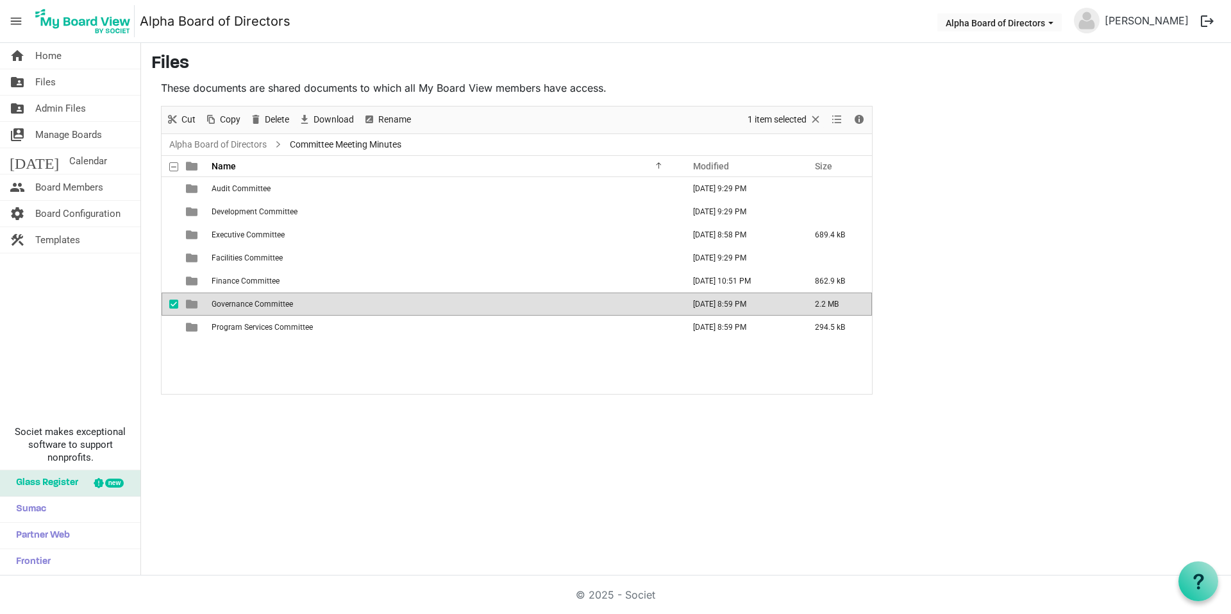
click at [231, 303] on span "Governance Committee" at bounding box center [252, 303] width 81 height 9
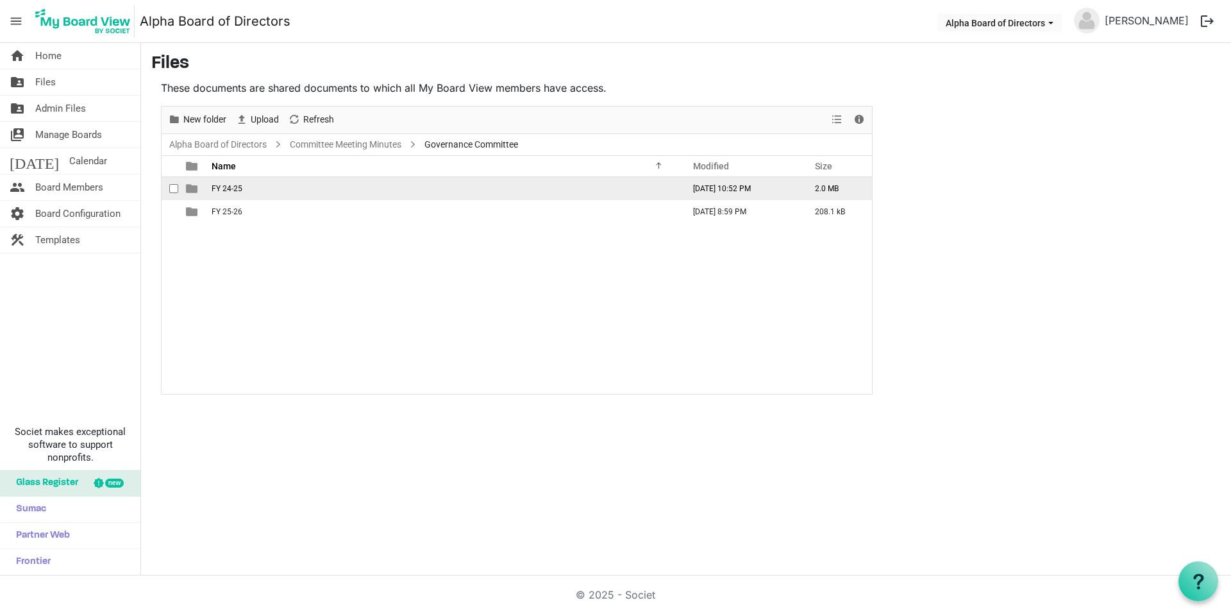
click at [221, 194] on td "FY 24-25" at bounding box center [444, 188] width 472 height 23
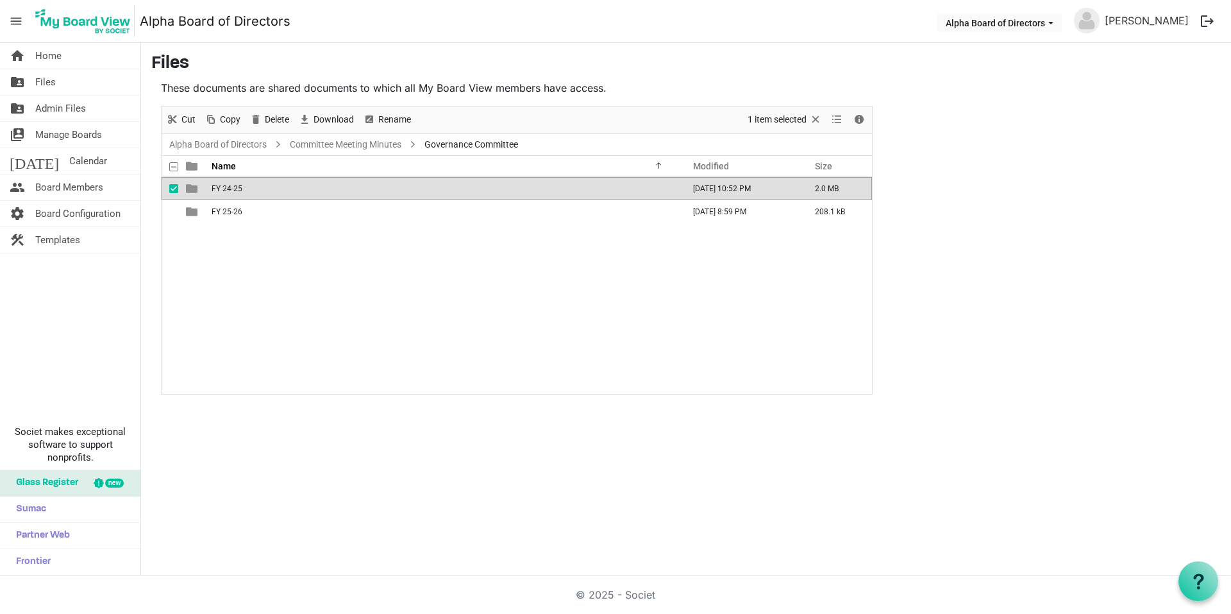
click at [221, 194] on td "FY 24-25" at bounding box center [444, 188] width 472 height 23
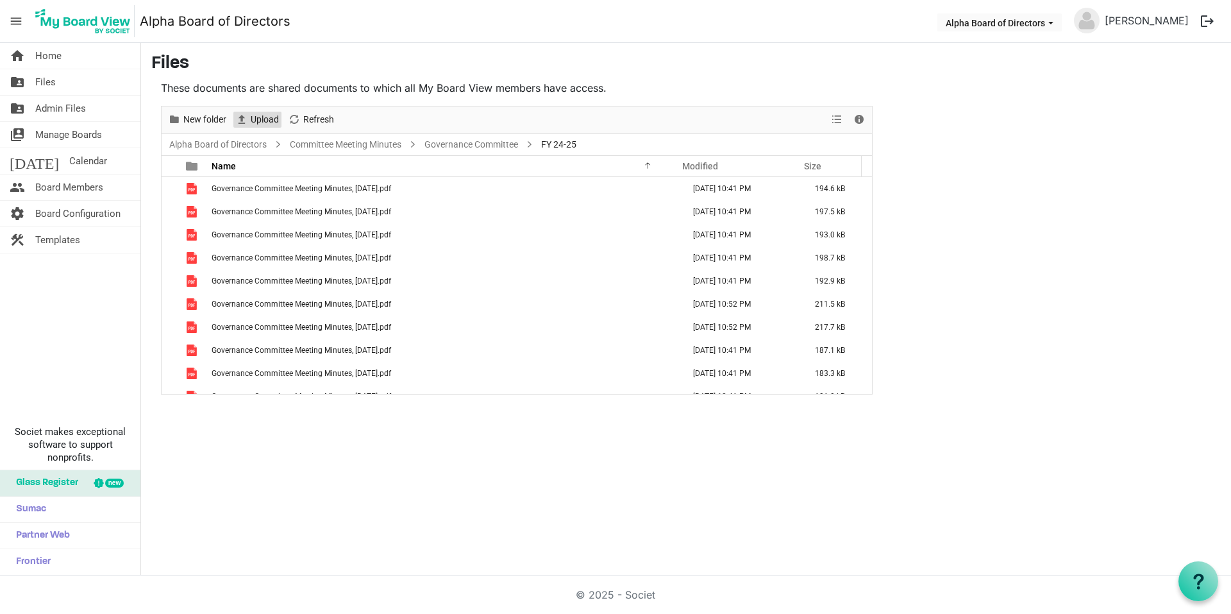
click at [249, 117] on button "Upload" at bounding box center [257, 120] width 48 height 16
click at [210, 144] on link "Alpha Board of Directors" at bounding box center [218, 145] width 103 height 16
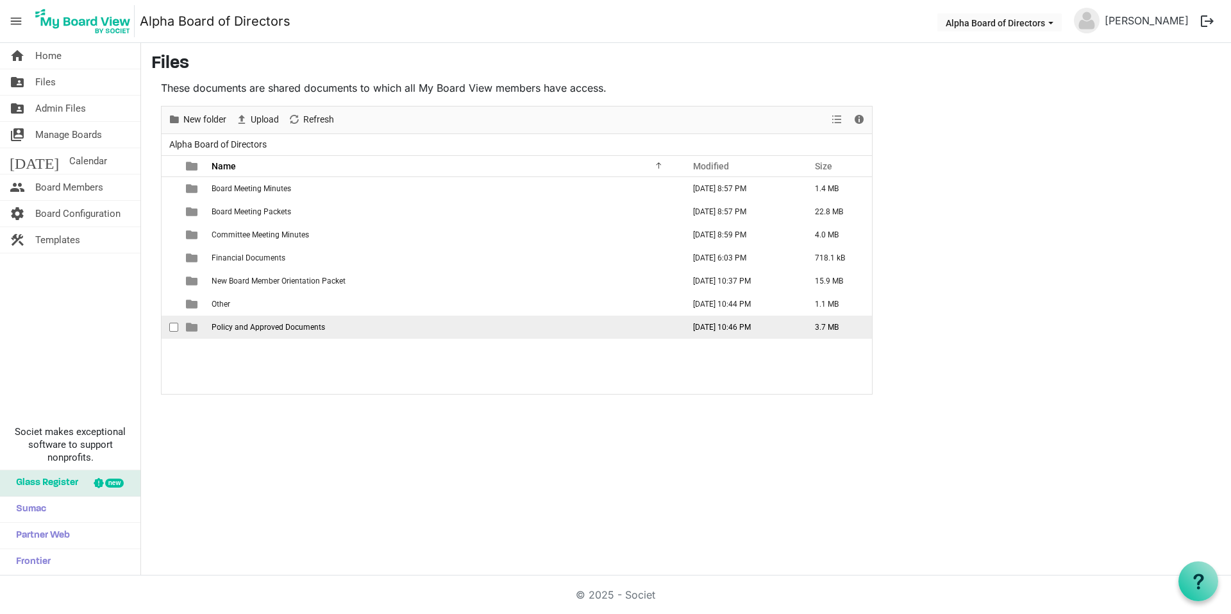
click at [257, 328] on span "Policy and Approved Documents" at bounding box center [268, 327] width 113 height 9
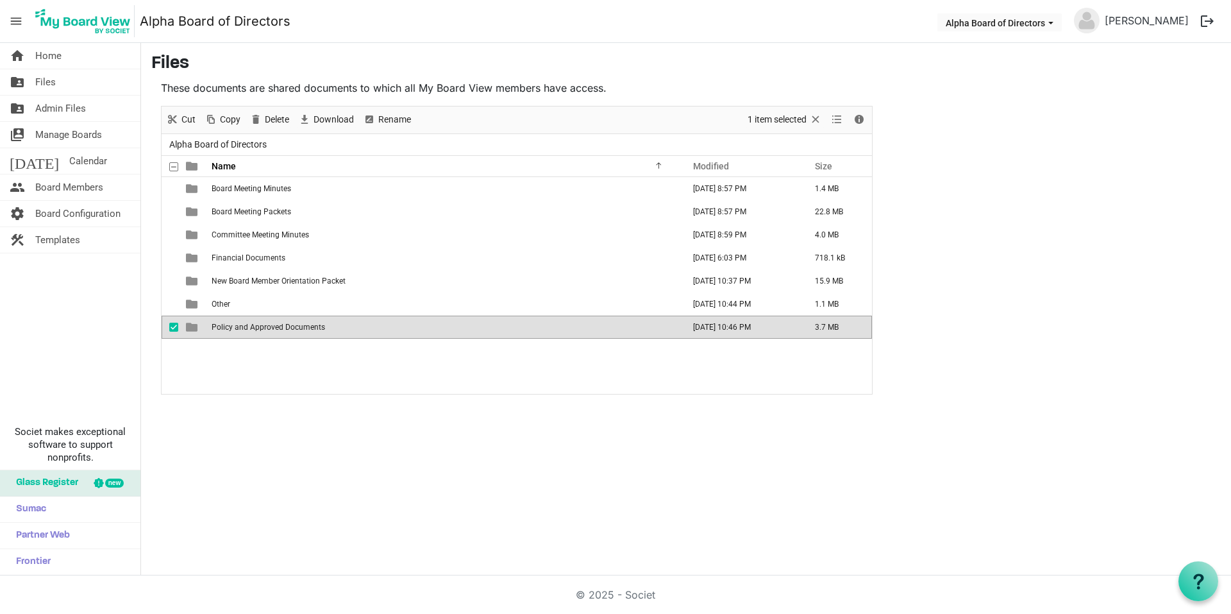
click at [257, 328] on span "Policy and Approved Documents" at bounding box center [268, 327] width 113 height 9
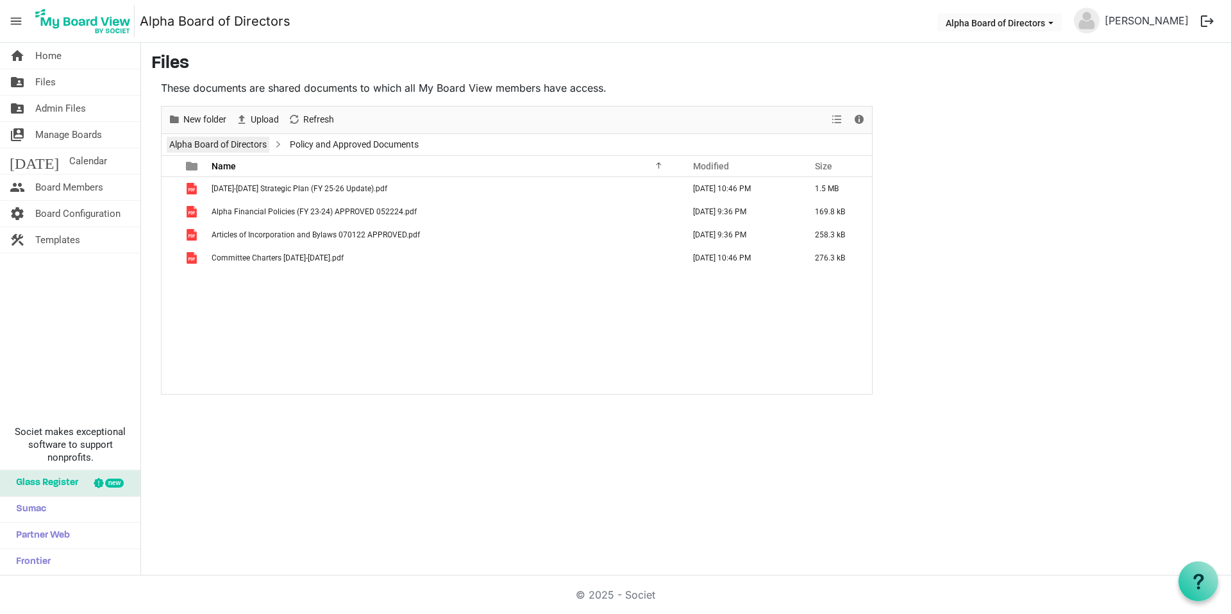
click at [205, 147] on link "Alpha Board of Directors" at bounding box center [218, 145] width 103 height 16
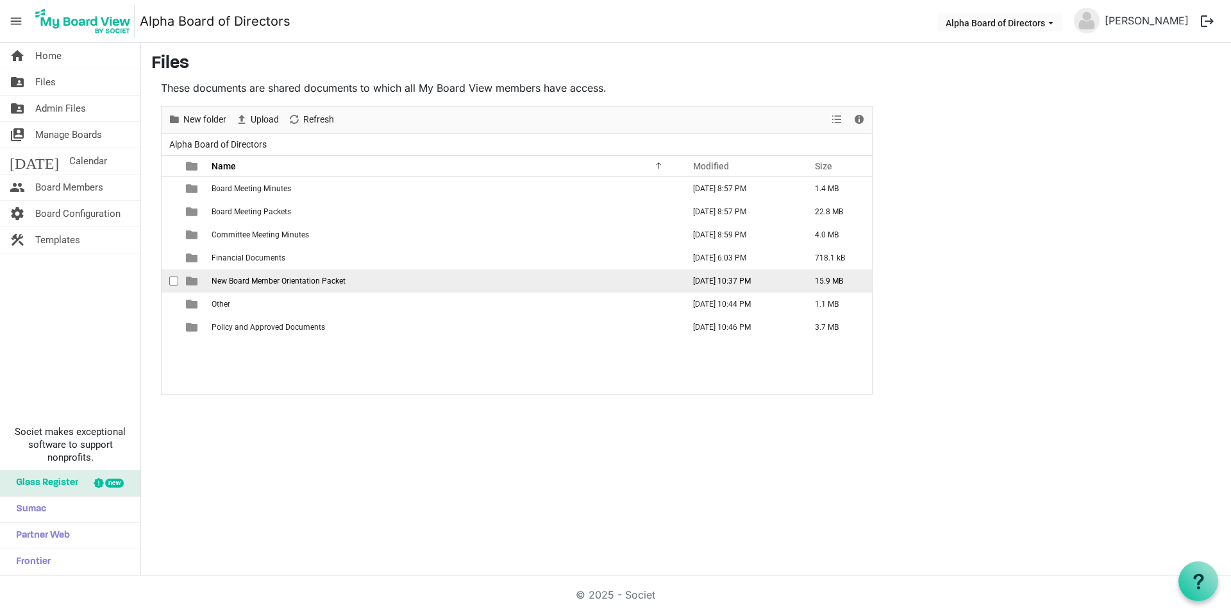
click at [275, 276] on span "New Board Member Orientation Packet" at bounding box center [279, 280] width 134 height 9
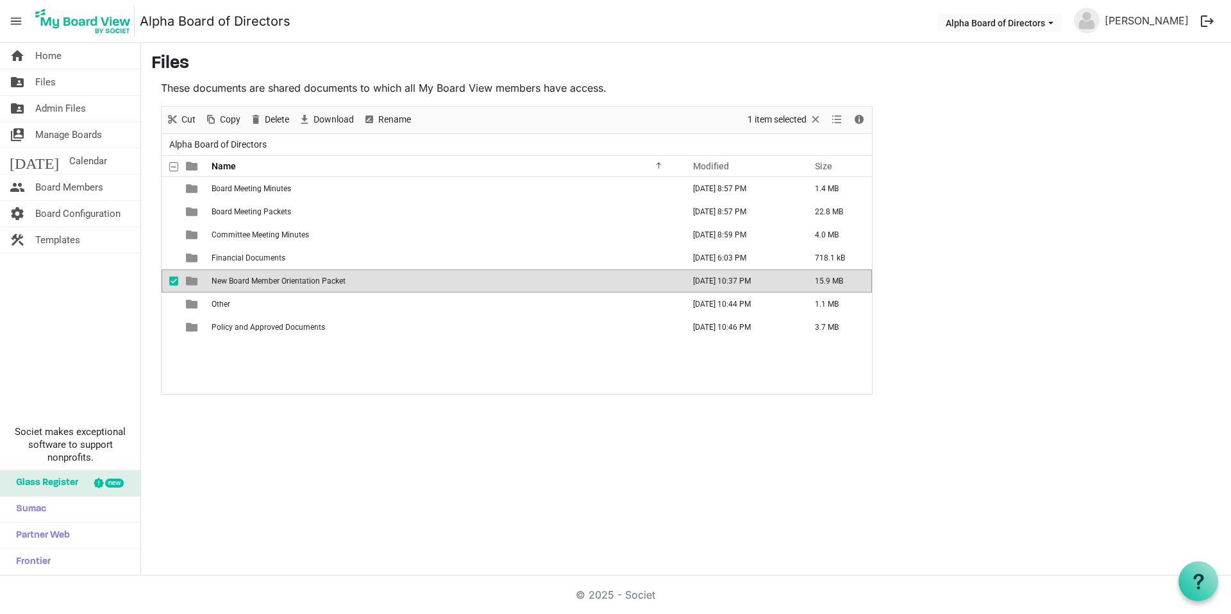
click at [275, 276] on span "New Board Member Orientation Packet" at bounding box center [279, 280] width 134 height 9
click link "Alpha Board of Directors"
click span "New Board Member Orientation Packet"
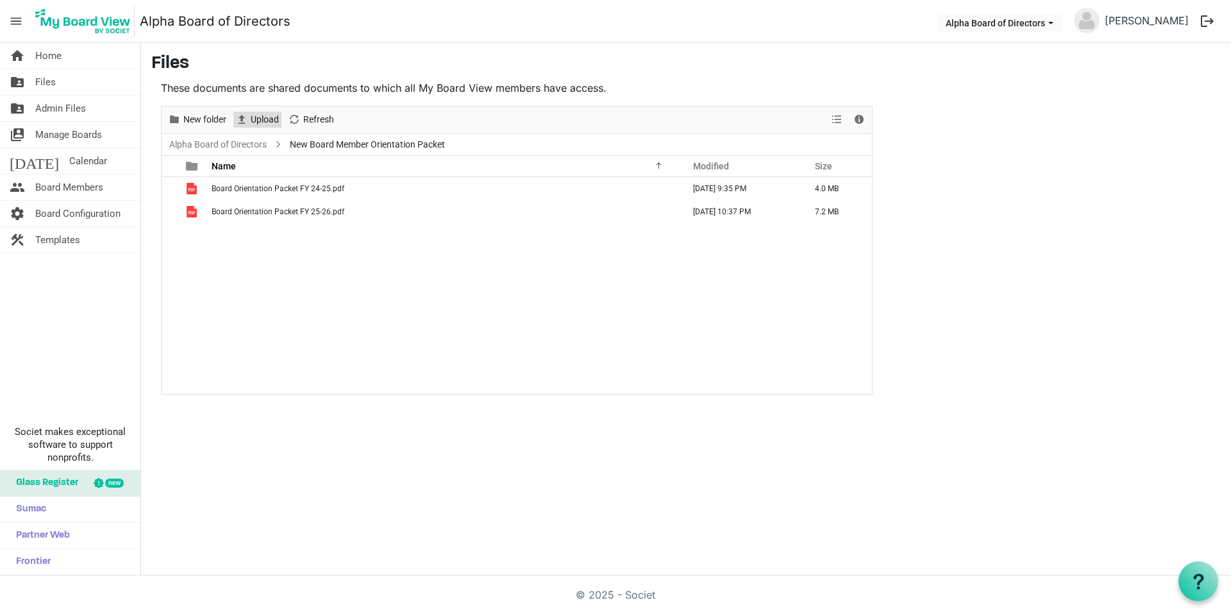
click at [249, 120] on button "Upload" at bounding box center [257, 120] width 48 height 16
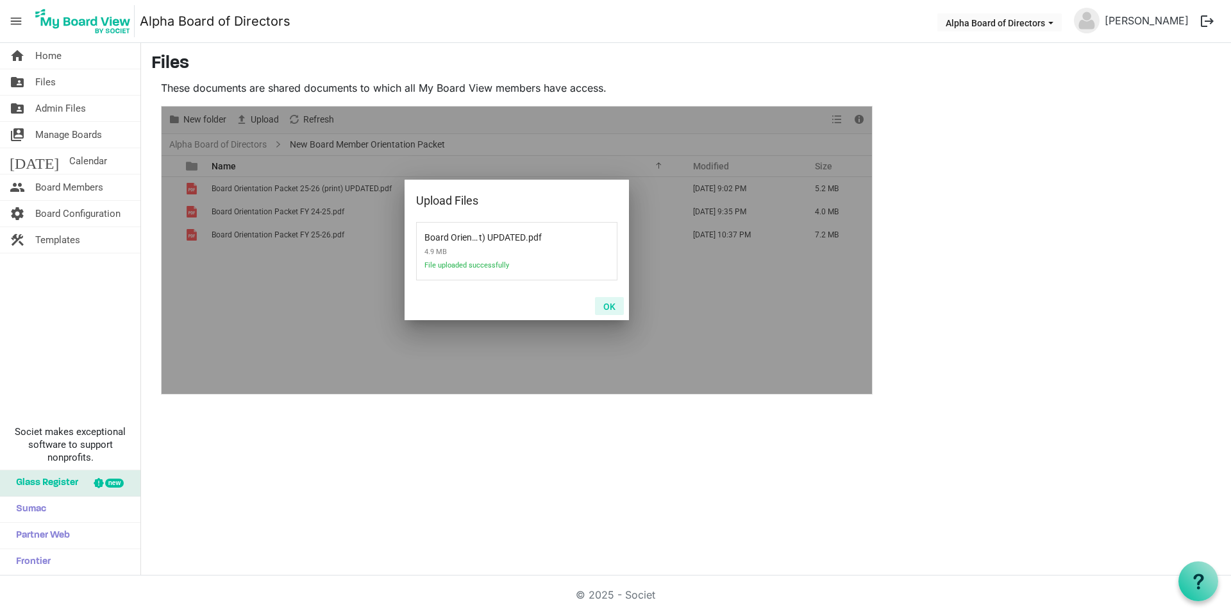
click at [611, 308] on button "OK" at bounding box center [609, 306] width 29 height 18
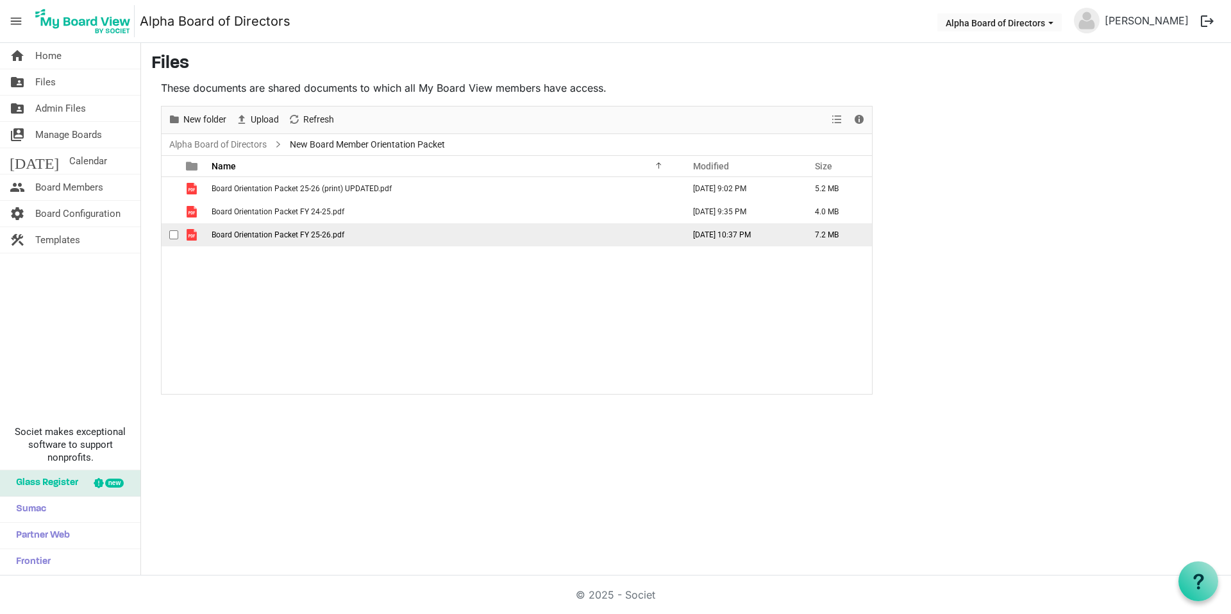
click at [172, 235] on span "checkbox" at bounding box center [173, 234] width 9 height 9
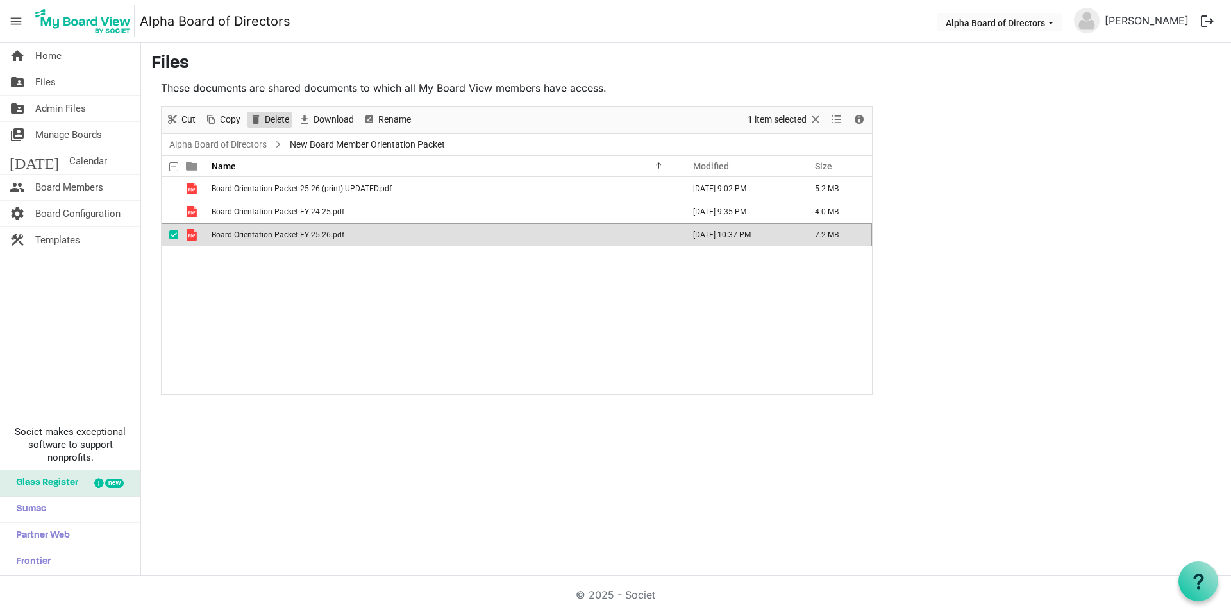
click at [281, 121] on span "Delete" at bounding box center [277, 120] width 27 height 16
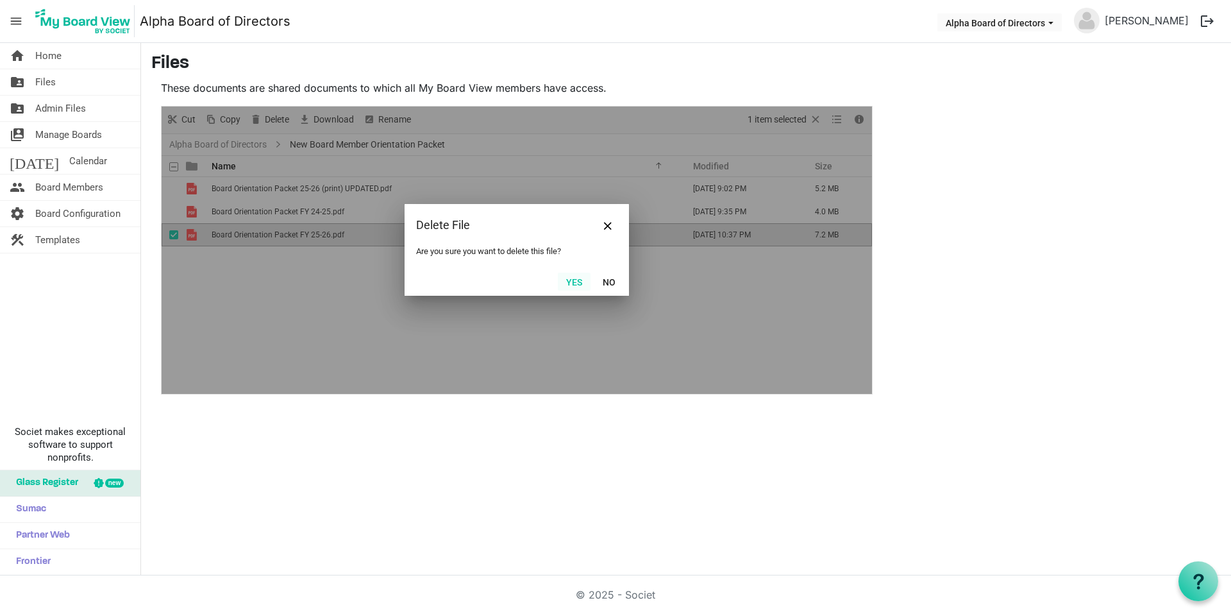
click at [571, 285] on button "Yes" at bounding box center [574, 282] width 33 height 18
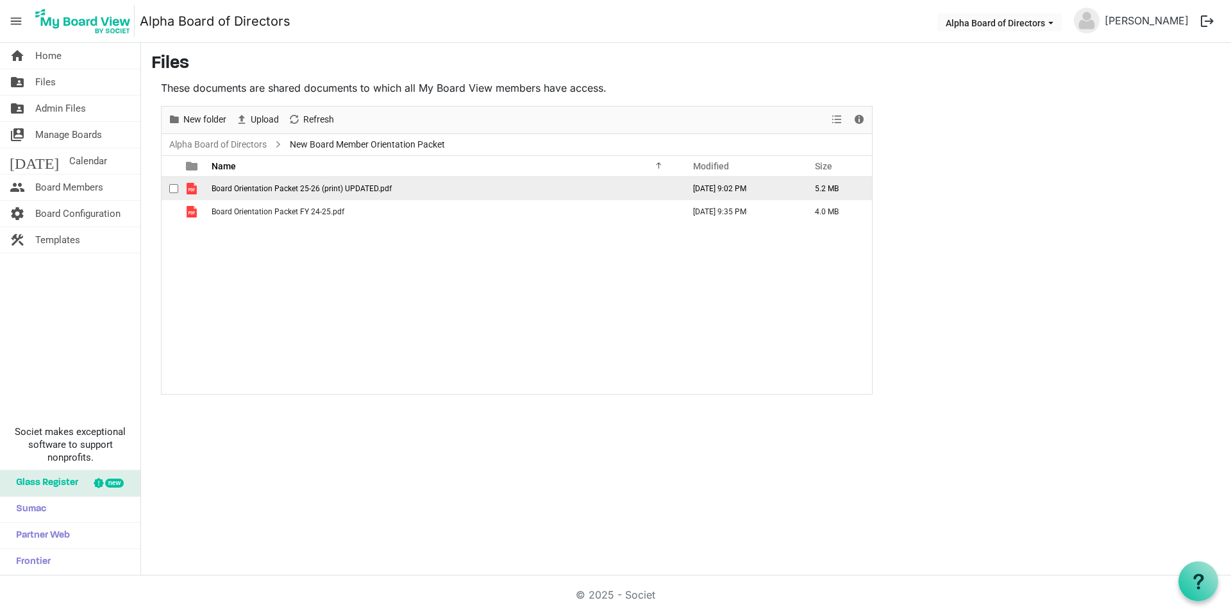
click at [354, 187] on span "Board Orientation Packet 25-26 (print) UPDATED.pdf" at bounding box center [302, 188] width 180 height 9
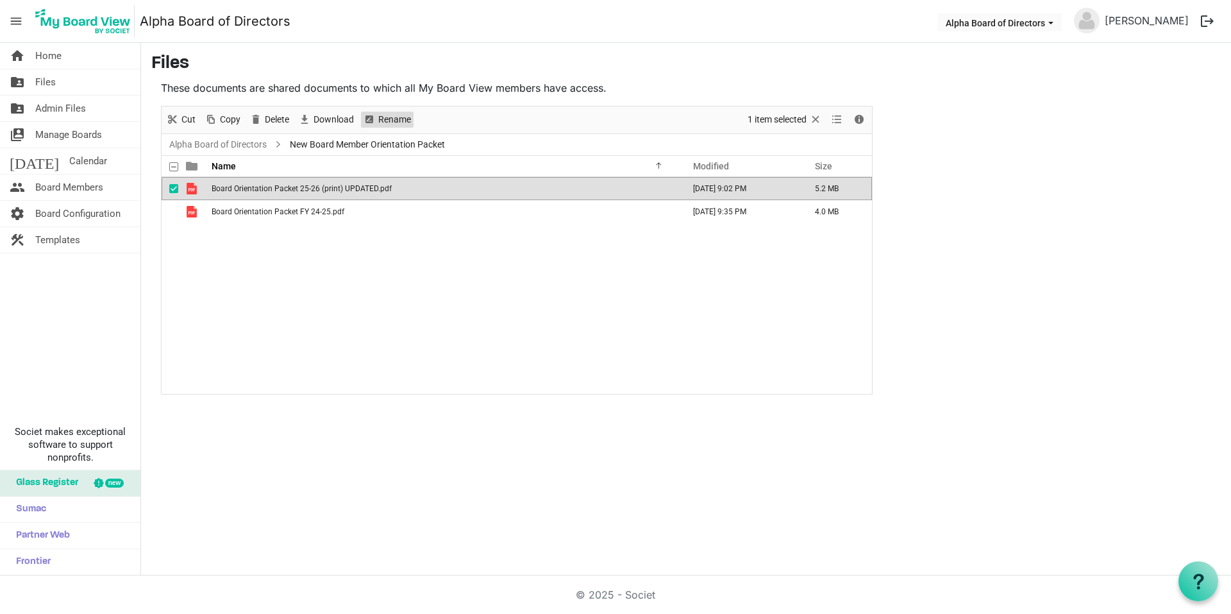
click at [391, 115] on span "Rename" at bounding box center [394, 120] width 35 height 16
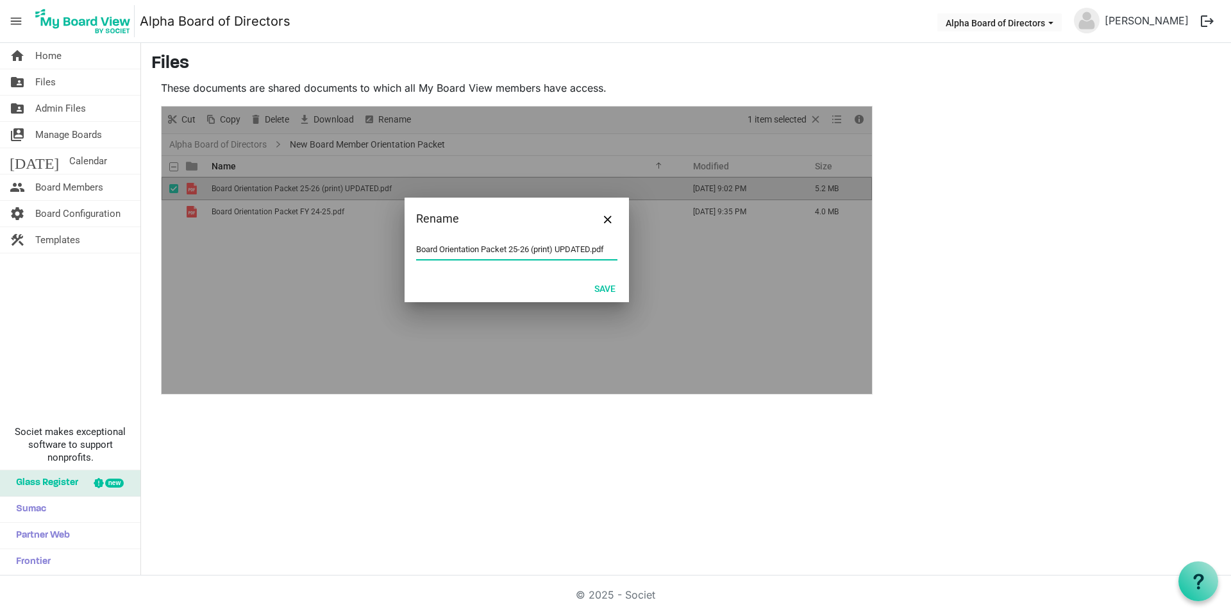
click at [547, 253] on input "Board Orientation Packet 25-26 (print) UPDATED.pdf" at bounding box center [516, 249] width 201 height 19
drag, startPoint x: 532, startPoint y: 248, endPoint x: 594, endPoint y: 248, distance: 61.6
click at [594, 248] on input "Board Orientation Packet 25-26 (print) UPDATED.pdf" at bounding box center [516, 249] width 201 height 19
type input "Board Orientation Packet 25-26.pdf"
click at [610, 287] on button "Save" at bounding box center [605, 288] width 38 height 18
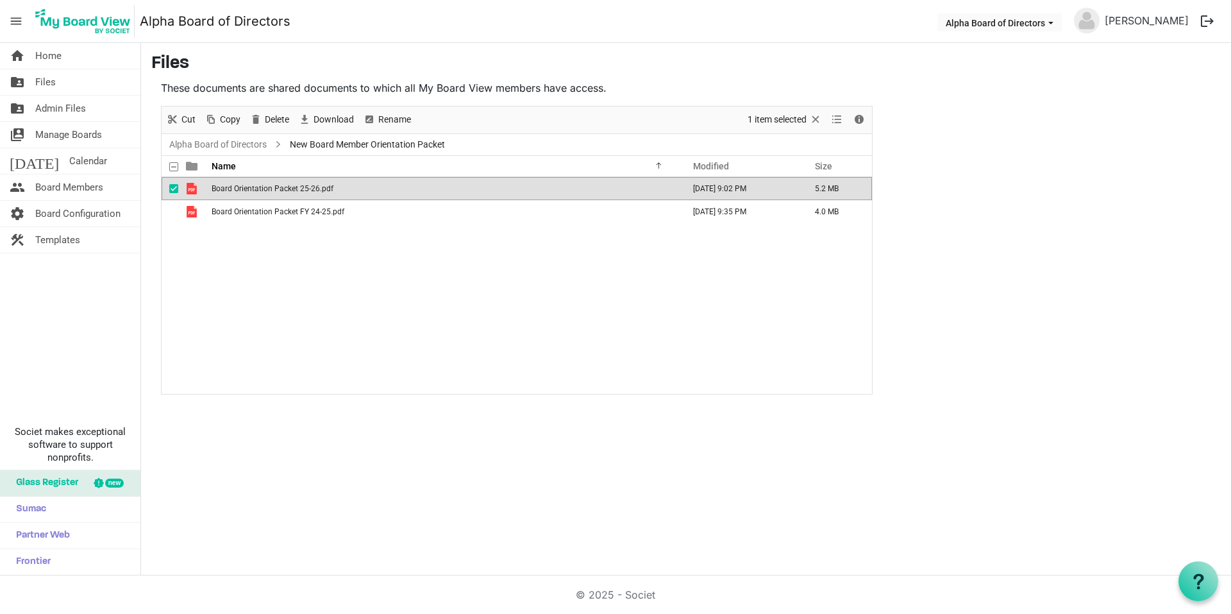
click at [372, 275] on div "Board Orientation Packet 25-26.pdf [DATE] 9:02 PM 5.2 MB Board Orientation Pack…" at bounding box center [517, 285] width 710 height 217
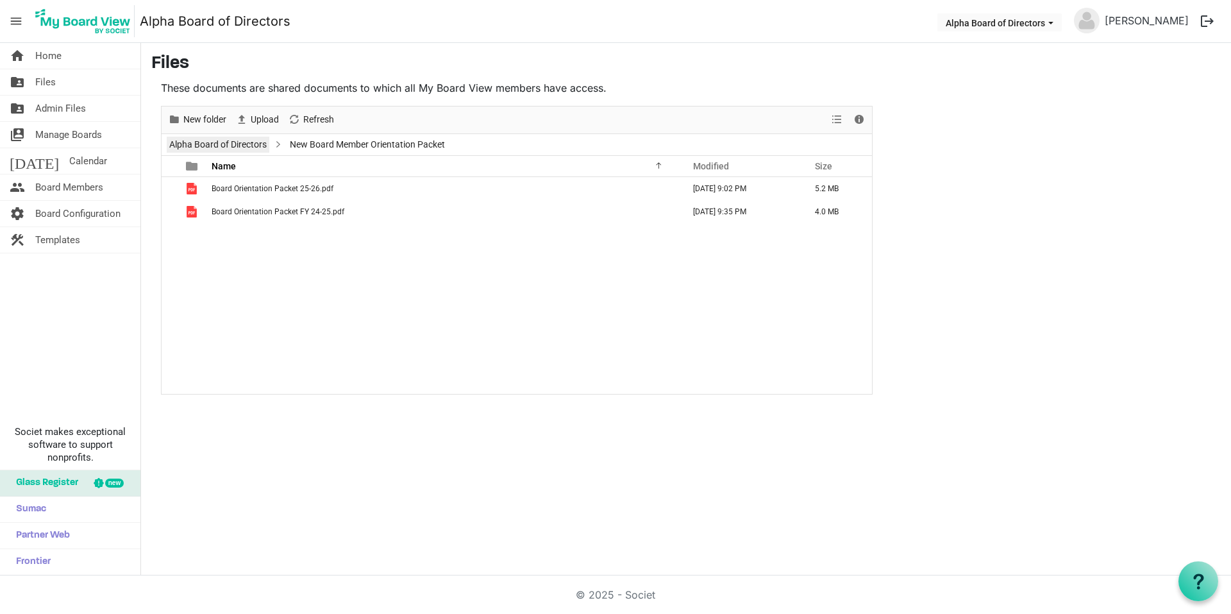
click at [239, 146] on link "Alpha Board of Directors" at bounding box center [218, 145] width 103 height 16
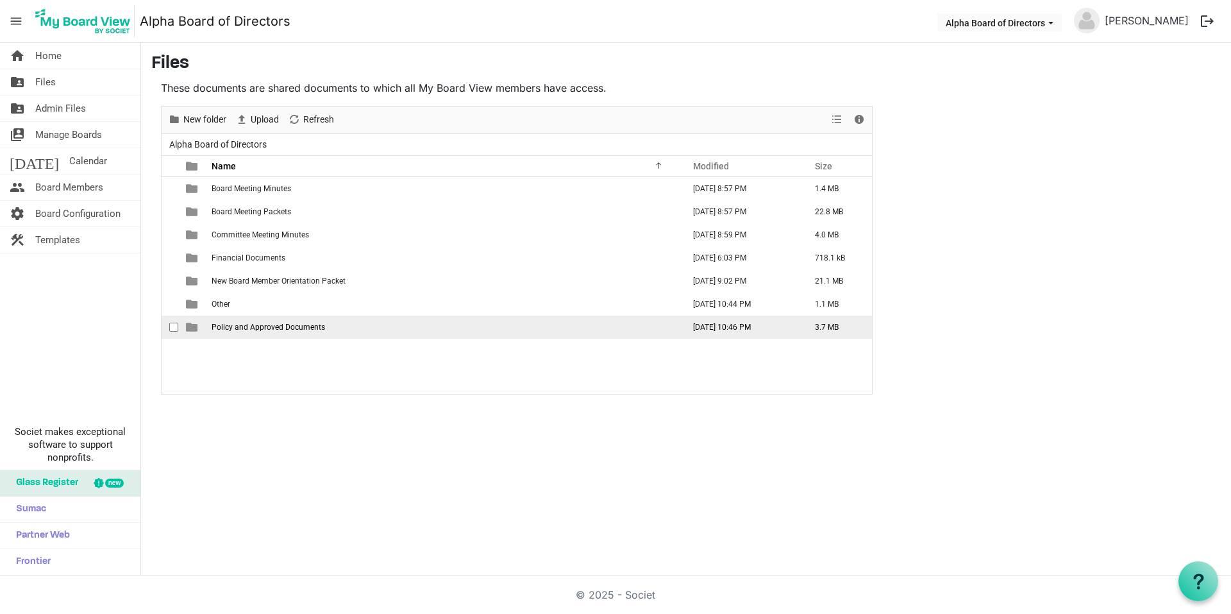
click at [264, 324] on span "Policy and Approved Documents" at bounding box center [268, 327] width 113 height 9
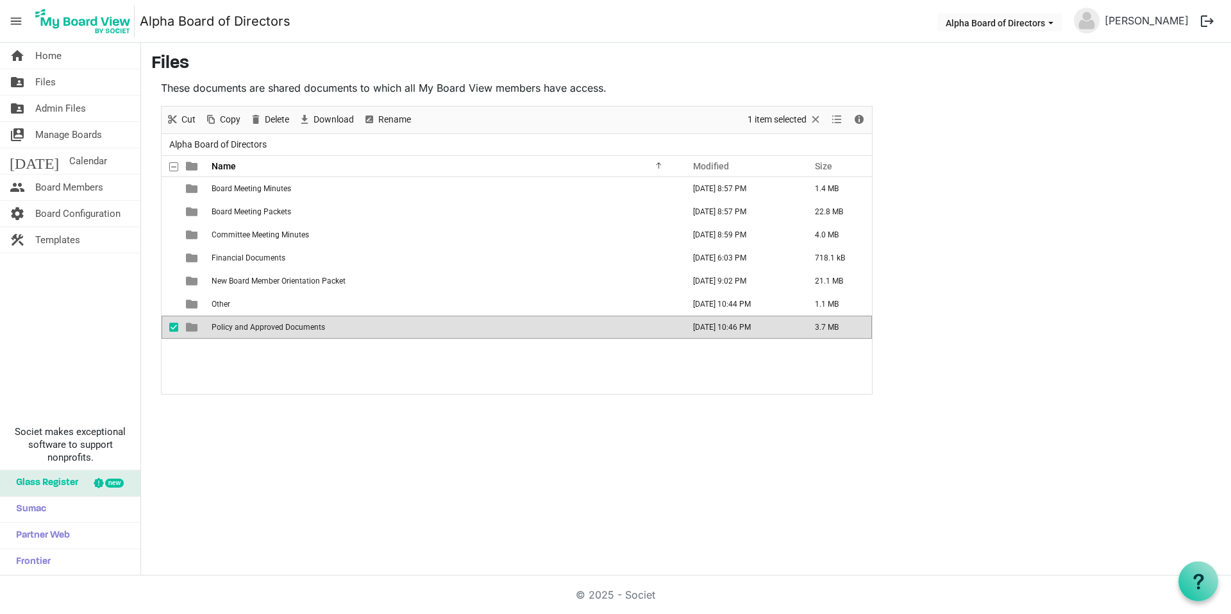
click at [264, 324] on span "Policy and Approved Documents" at bounding box center [268, 327] width 113 height 9
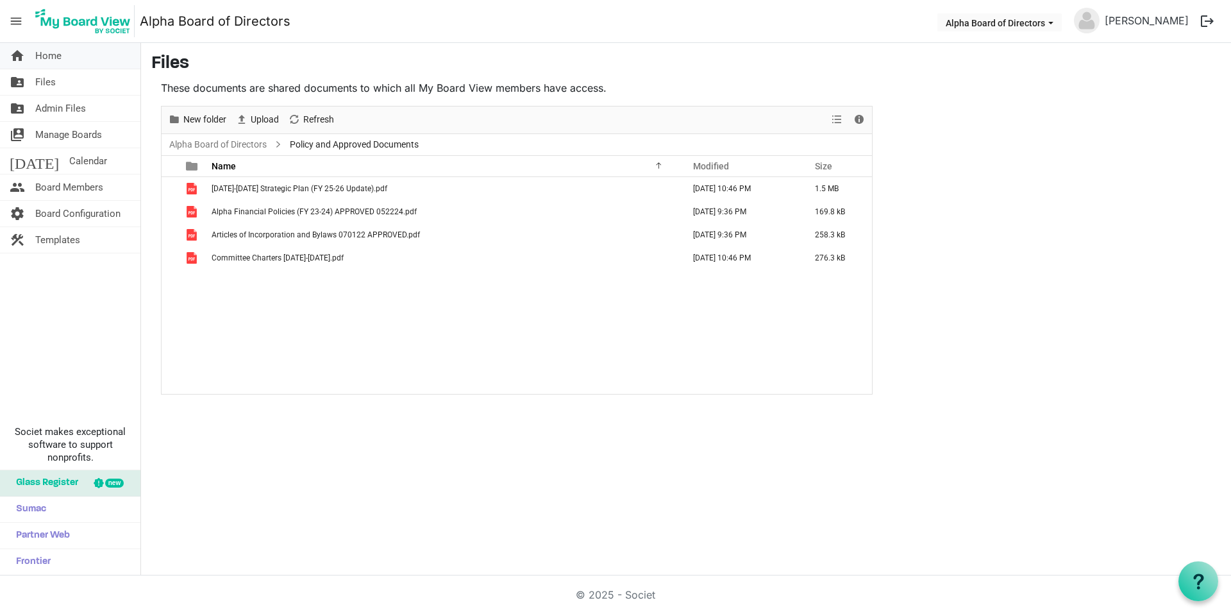
click at [47, 56] on span "Home" at bounding box center [48, 56] width 26 height 26
